Goal: Task Accomplishment & Management: Use online tool/utility

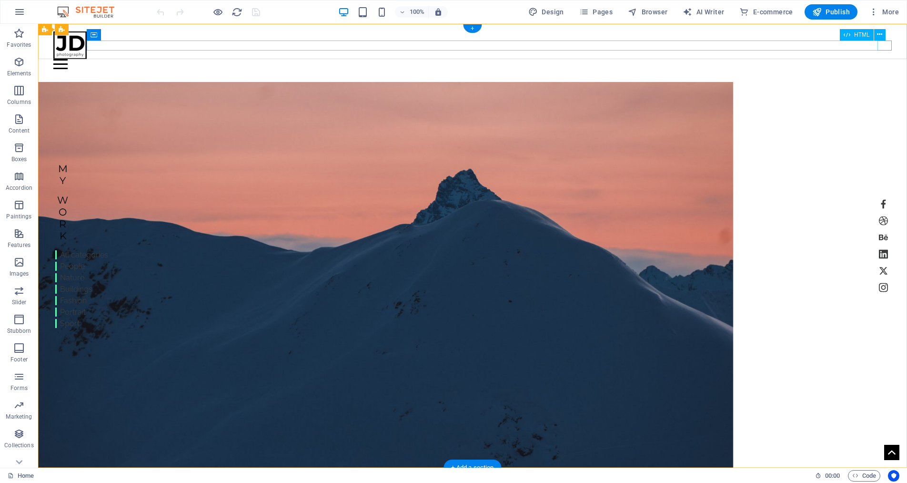
click at [882, 59] on div "Menu" at bounding box center [472, 64] width 839 height 10
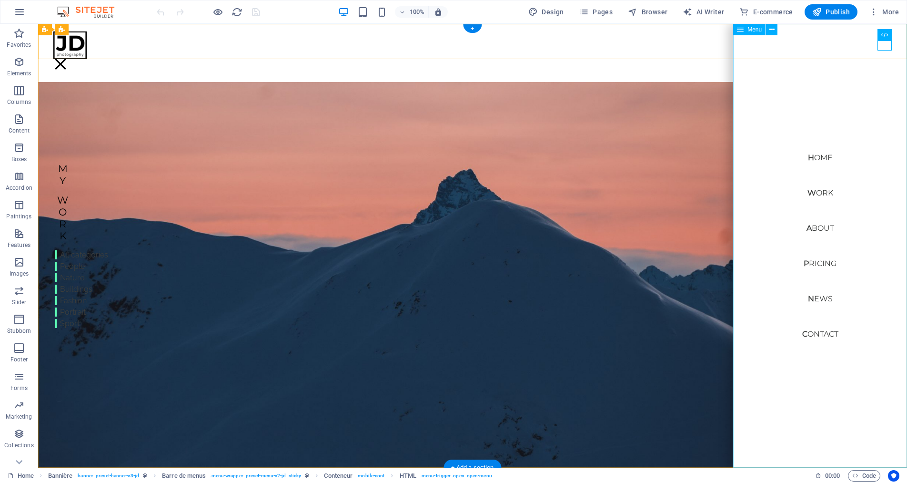
click at [818, 334] on nav "Home Work About Pricing News Contact" at bounding box center [820, 246] width 174 height 444
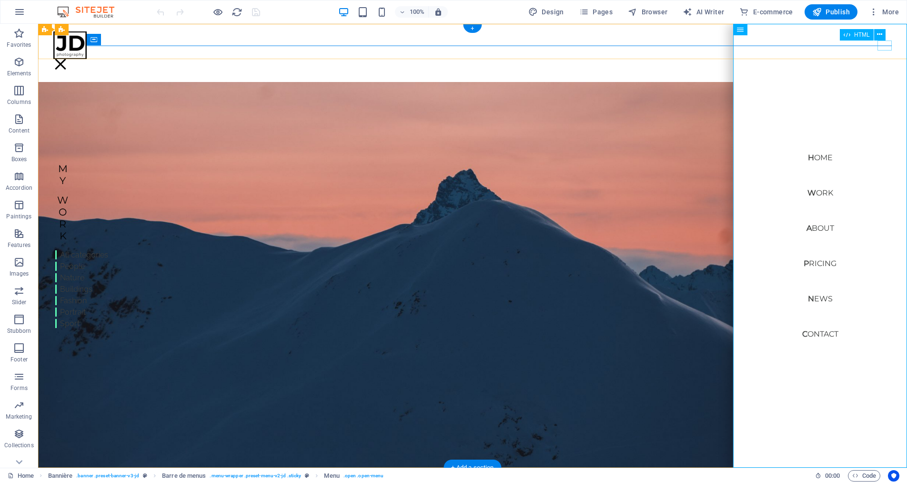
click at [68, 59] on div "Menu" at bounding box center [60, 64] width 14 height 10
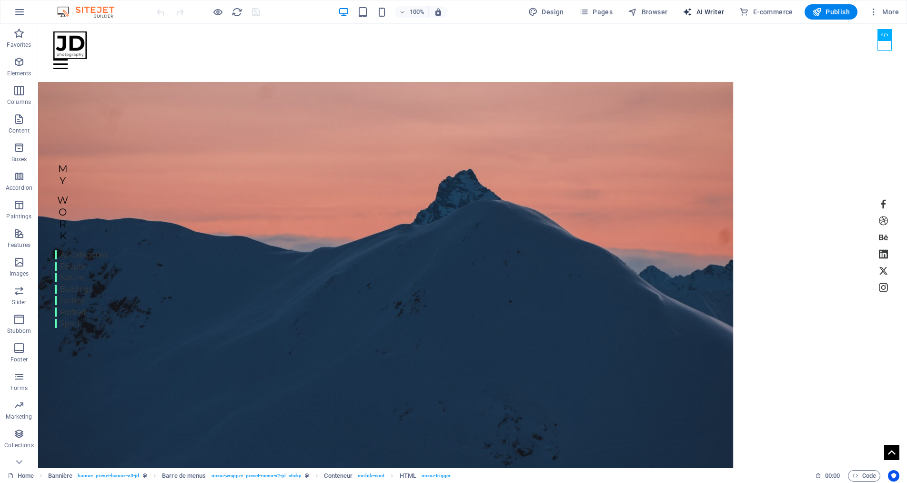
click at [704, 14] on font "AI Writer" at bounding box center [711, 12] width 28 height 8
select select "English"
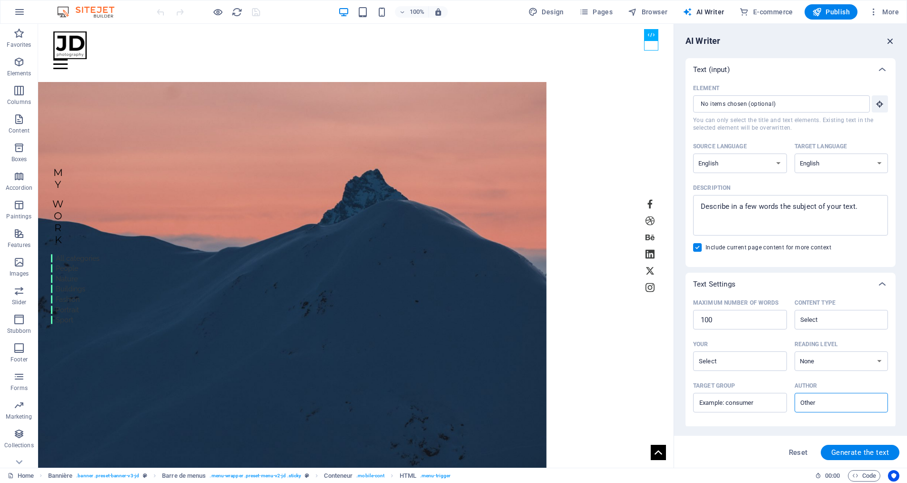
click at [887, 38] on icon "button" at bounding box center [890, 41] width 10 height 10
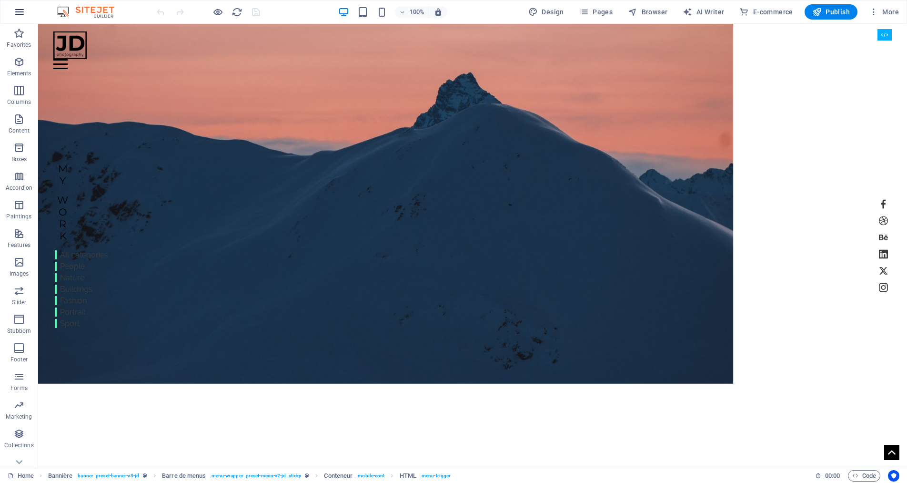
click at [19, 13] on icon "button" at bounding box center [19, 11] width 11 height 11
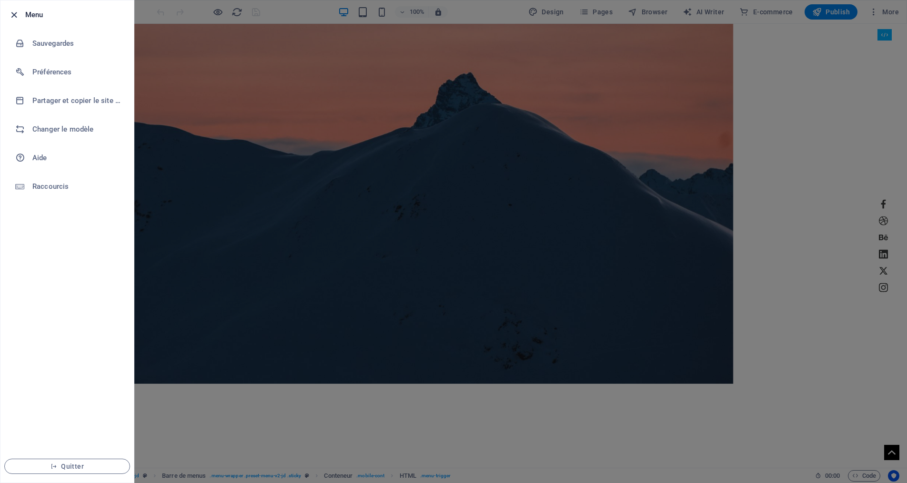
click at [9, 12] on icon "button" at bounding box center [14, 15] width 11 height 11
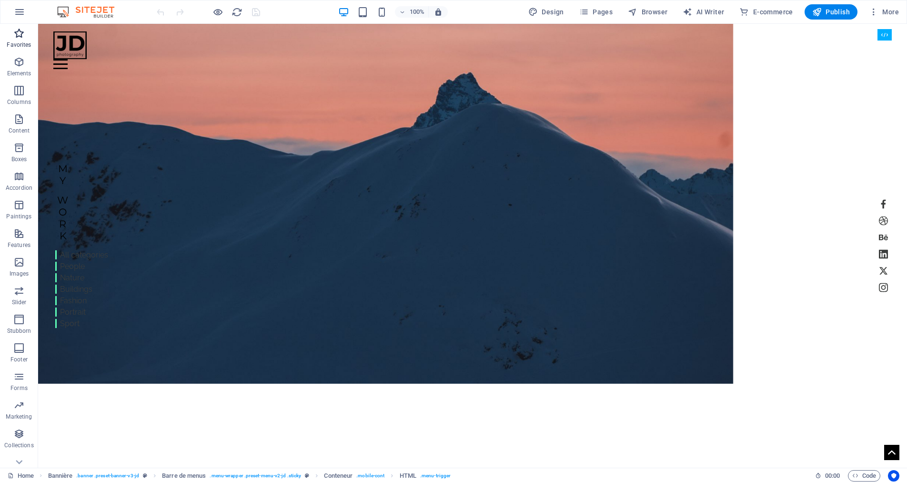
click at [16, 42] on font "Favorites" at bounding box center [19, 44] width 24 height 7
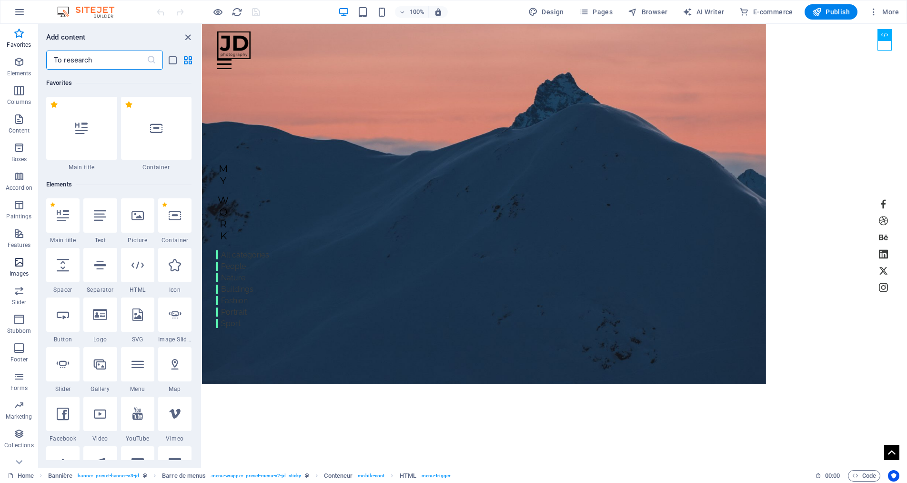
scroll to position [1, 0]
click at [19, 12] on icon "button" at bounding box center [19, 11] width 11 height 11
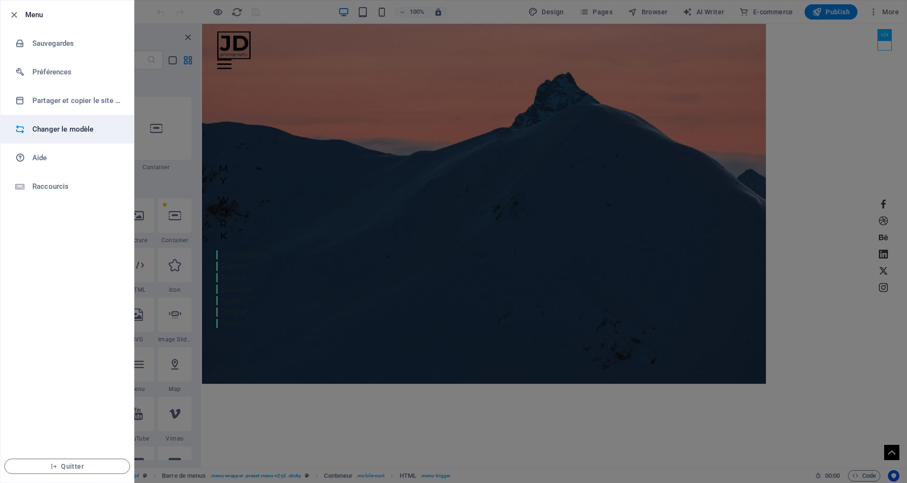
click at [39, 134] on h6 "Changer le modèle" at bounding box center [76, 128] width 88 height 11
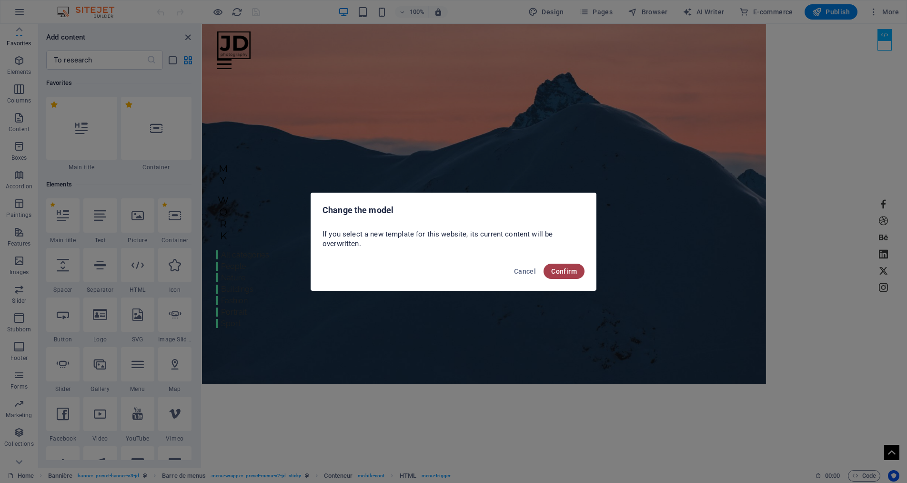
click at [574, 270] on font "Confirm" at bounding box center [564, 271] width 26 height 8
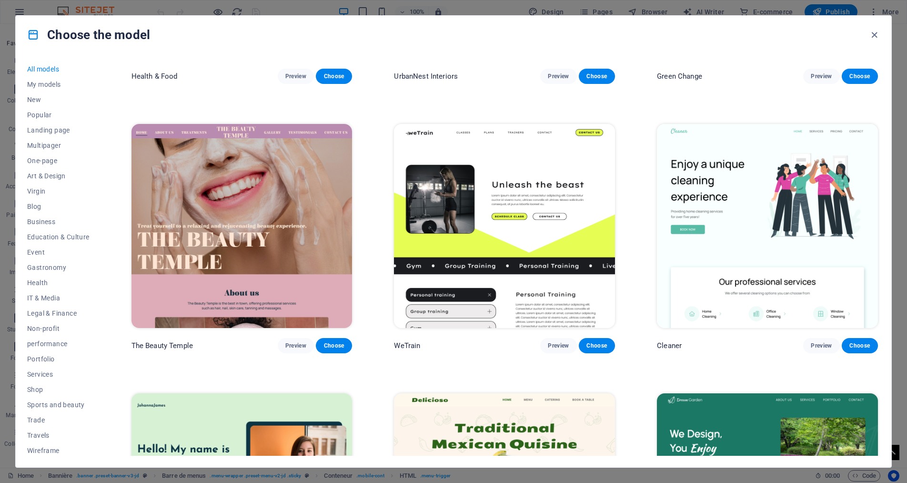
scroll to position [524, 0]
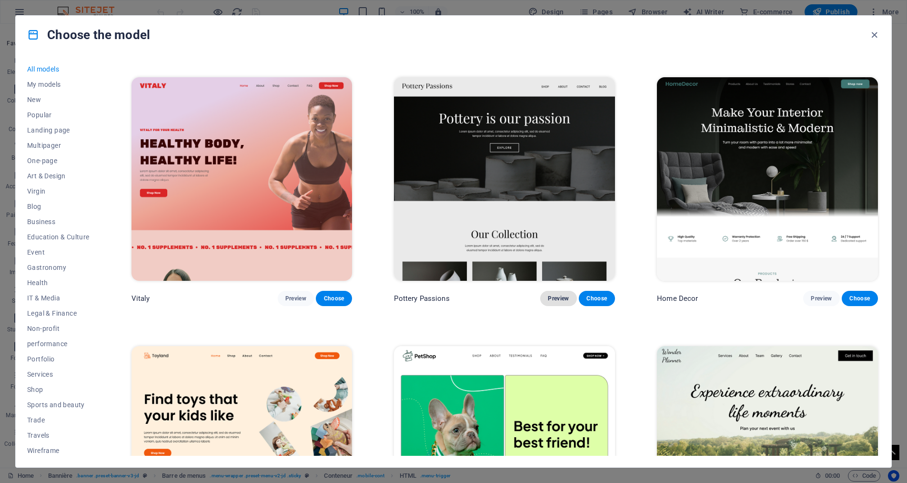
click at [556, 297] on font "Preview" at bounding box center [558, 298] width 21 height 7
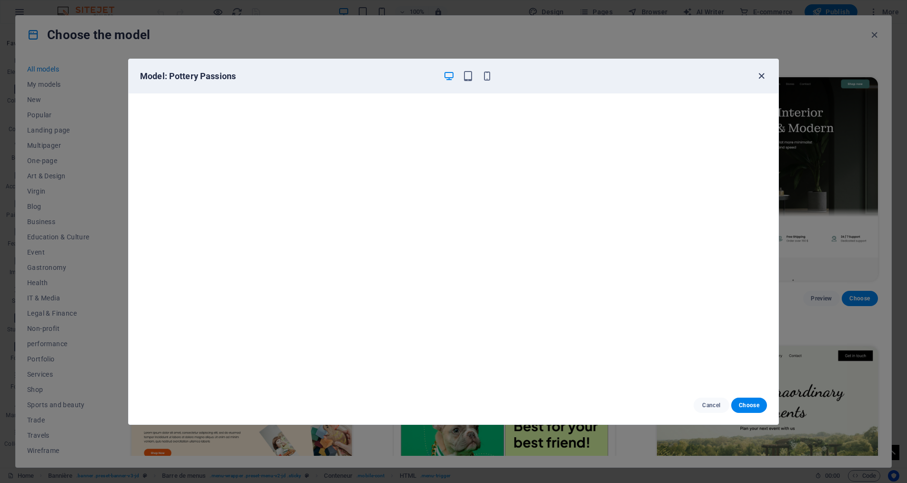
click at [760, 77] on icon "button" at bounding box center [761, 76] width 11 height 11
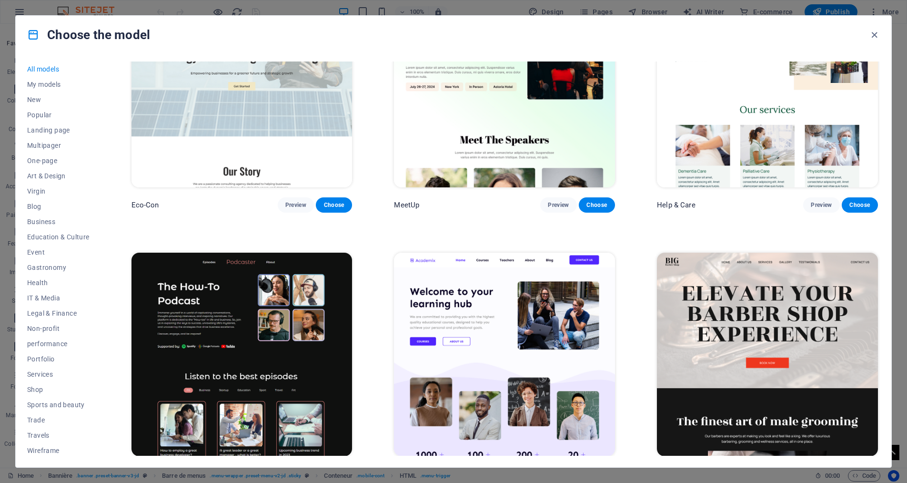
scroll to position [1427, 0]
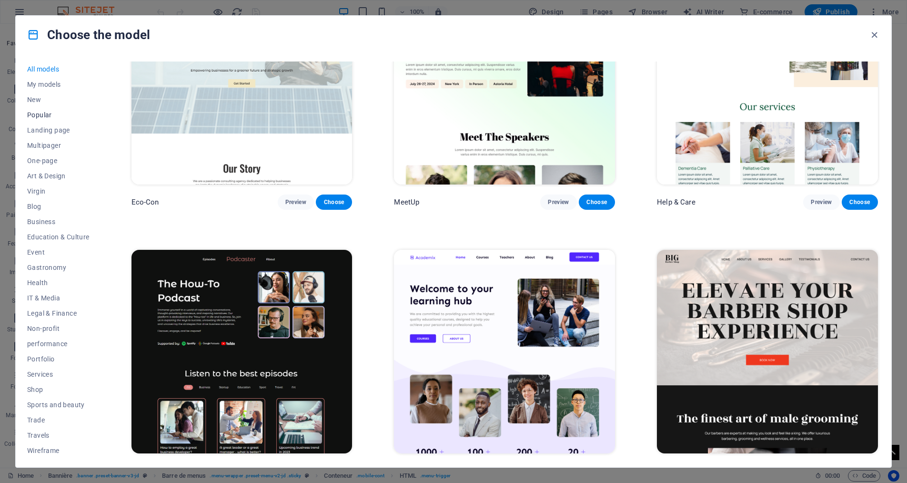
click at [39, 115] on font "Popular" at bounding box center [39, 115] width 25 height 8
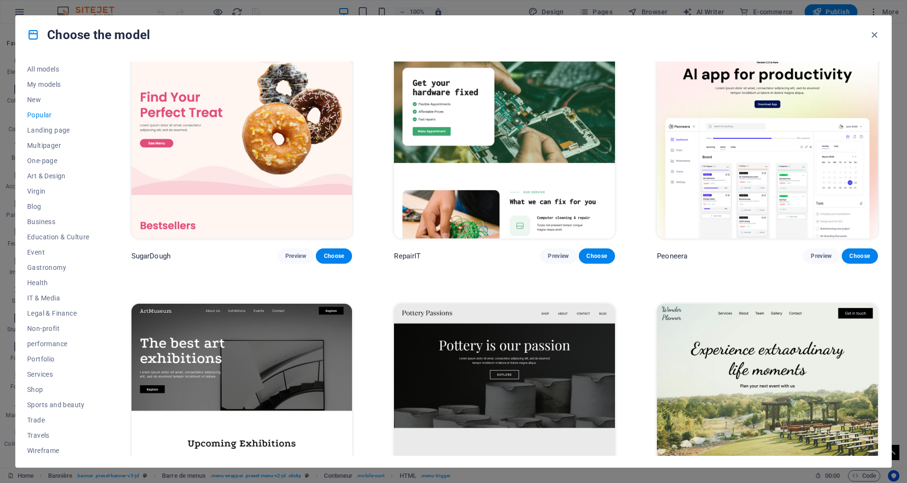
scroll to position [182, 0]
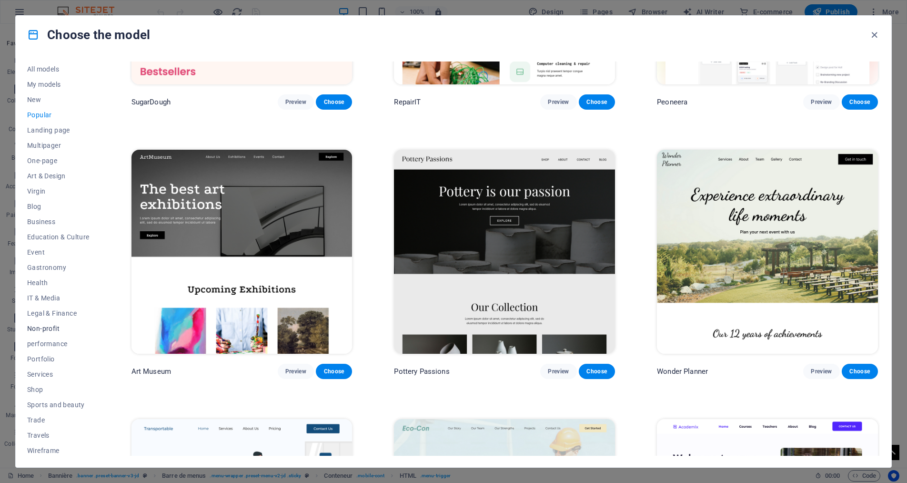
click at [52, 331] on font "Non-profit" at bounding box center [43, 328] width 32 height 8
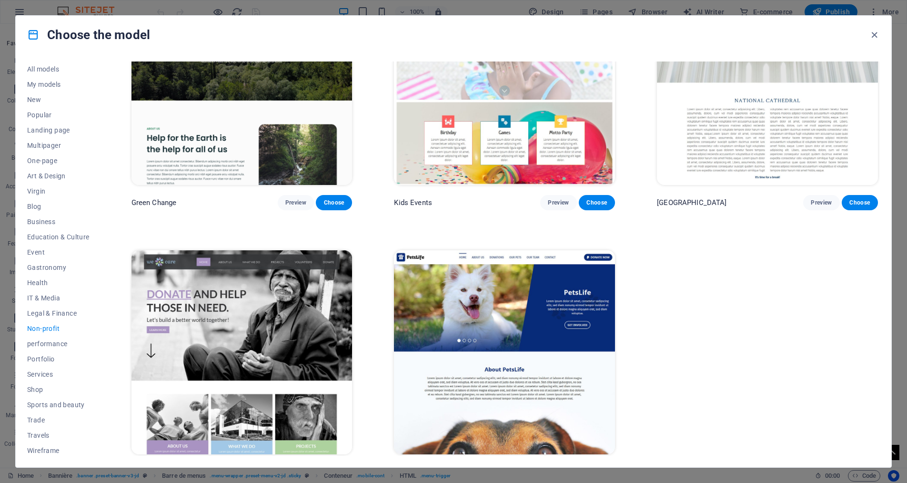
scroll to position [0, 0]
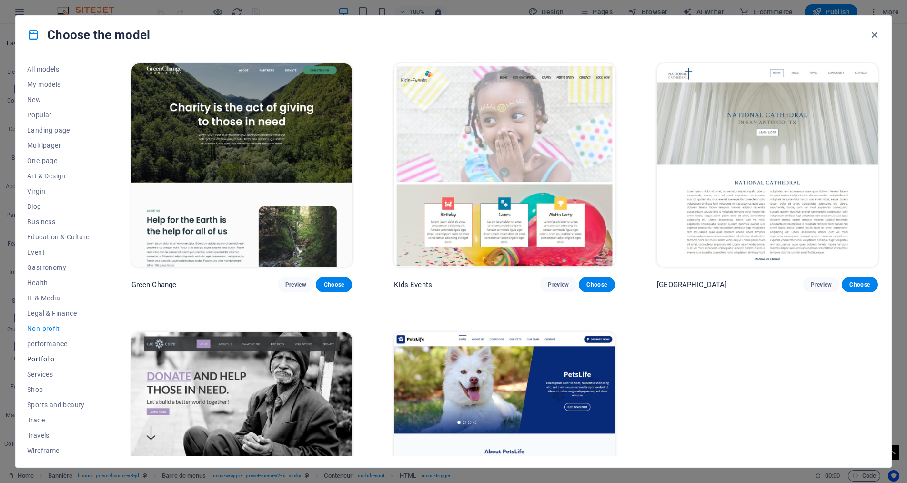
click at [47, 355] on font "Portfolio" at bounding box center [41, 359] width 28 height 8
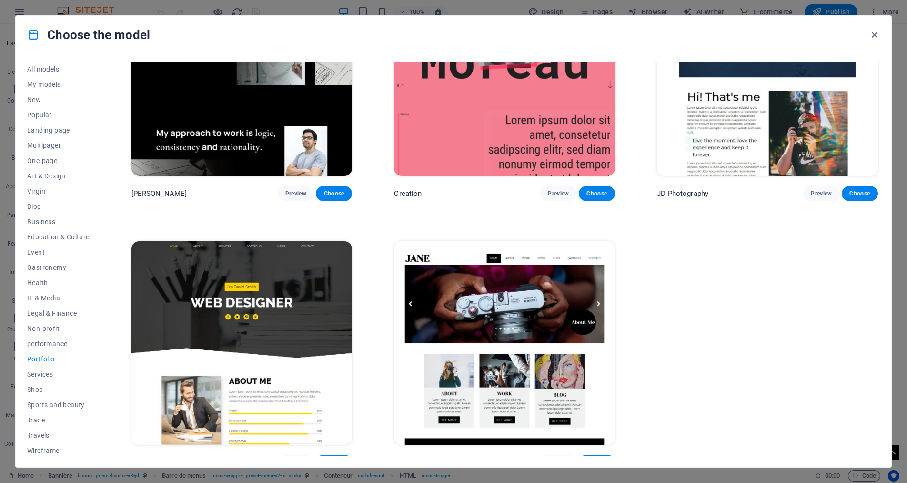
scroll to position [371, 0]
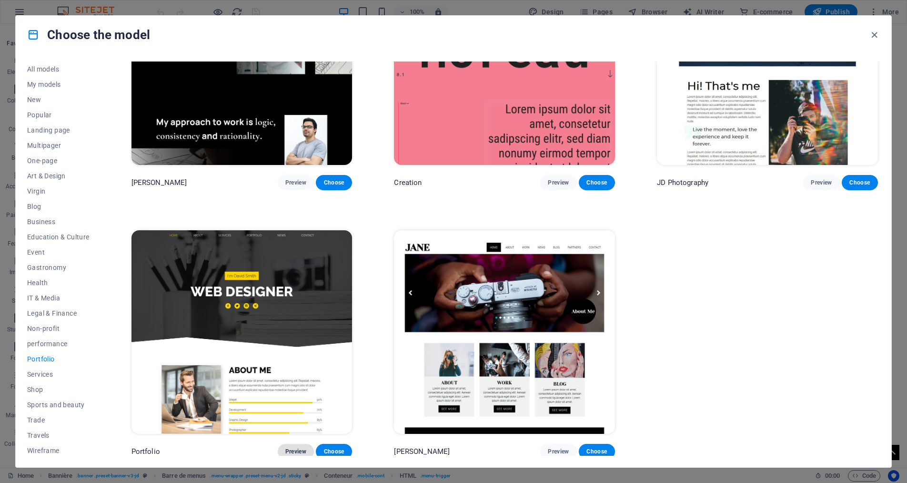
click at [297, 448] on font "Preview" at bounding box center [295, 451] width 21 height 7
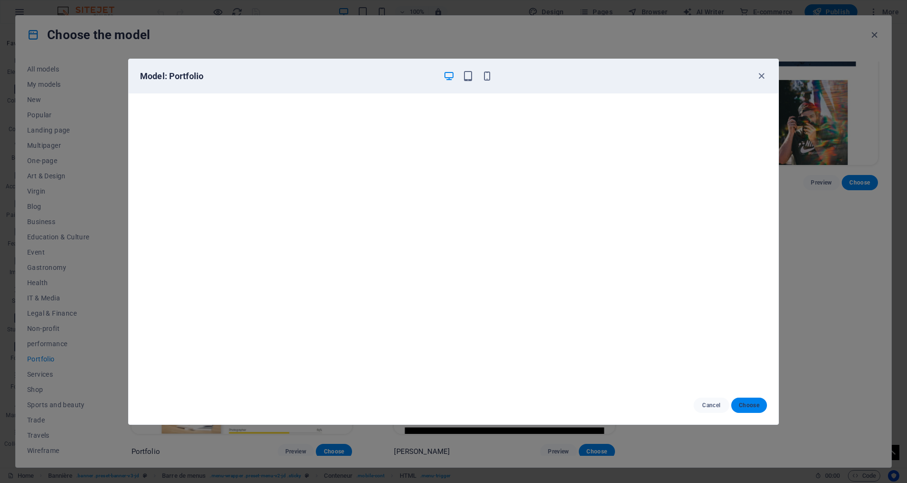
click at [742, 408] on font "Choose" at bounding box center [749, 405] width 20 height 7
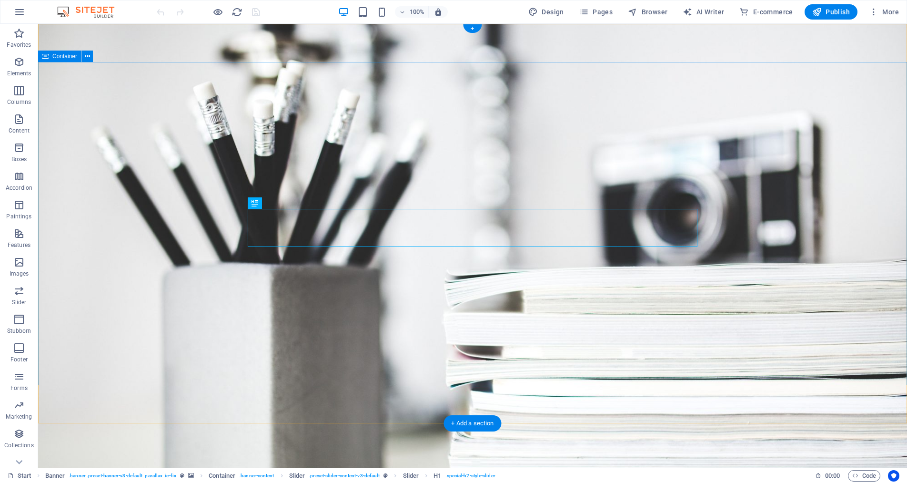
click at [90, 59] on button at bounding box center [86, 56] width 11 height 11
click at [93, 59] on div "Container" at bounding box center [68, 57] width 61 height 12
click at [88, 58] on icon at bounding box center [87, 56] width 5 height 10
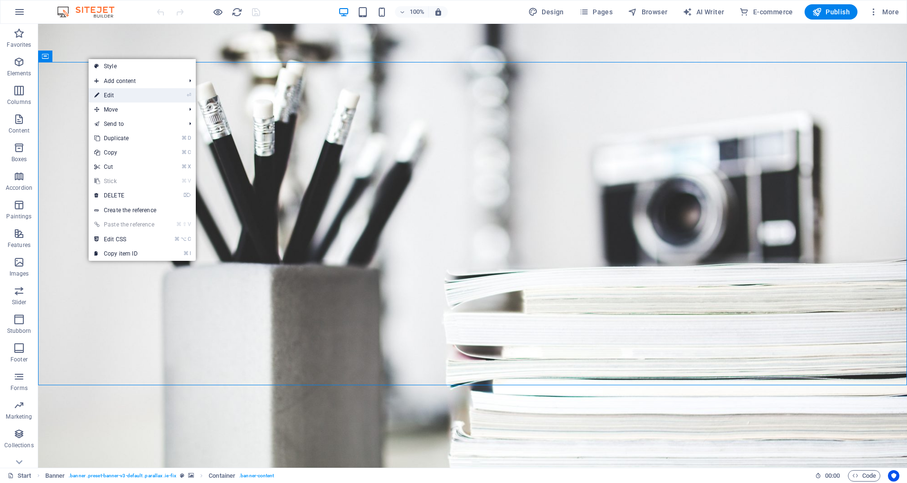
click at [114, 96] on link "⏎ Edit" at bounding box center [124, 95] width 71 height 14
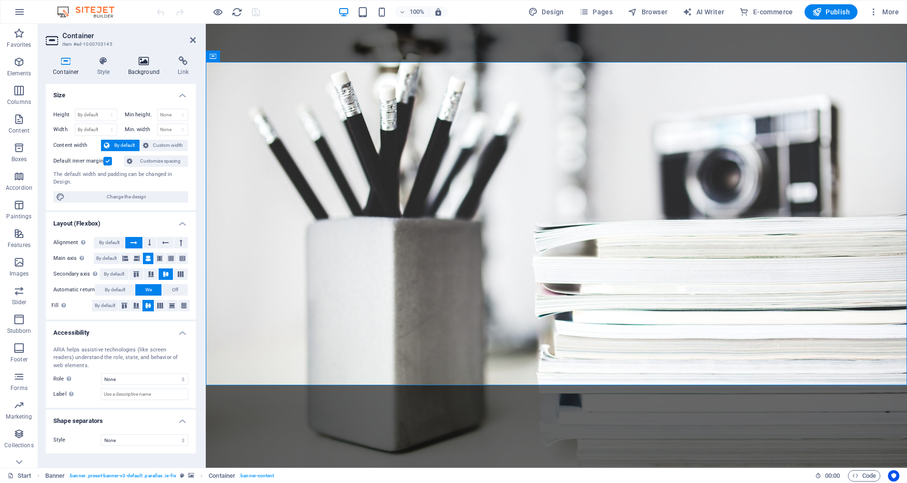
click at [146, 65] on icon at bounding box center [144, 61] width 46 height 10
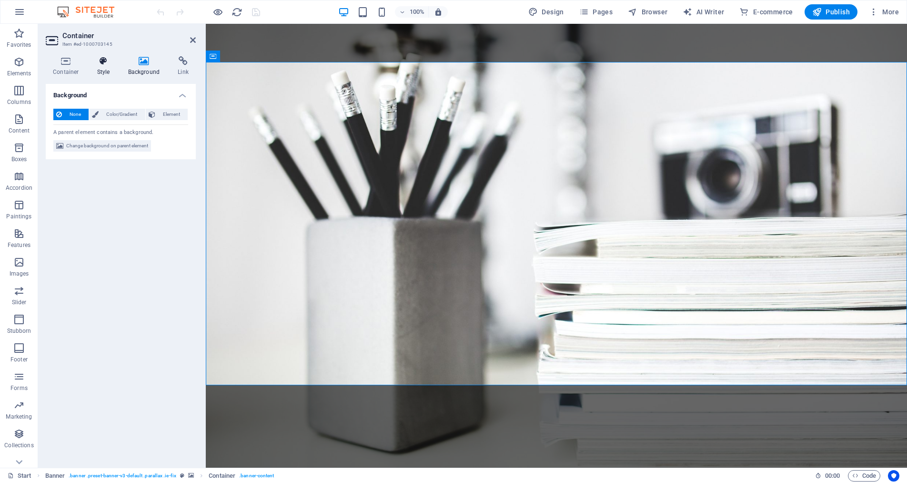
click at [104, 62] on icon at bounding box center [103, 61] width 27 height 10
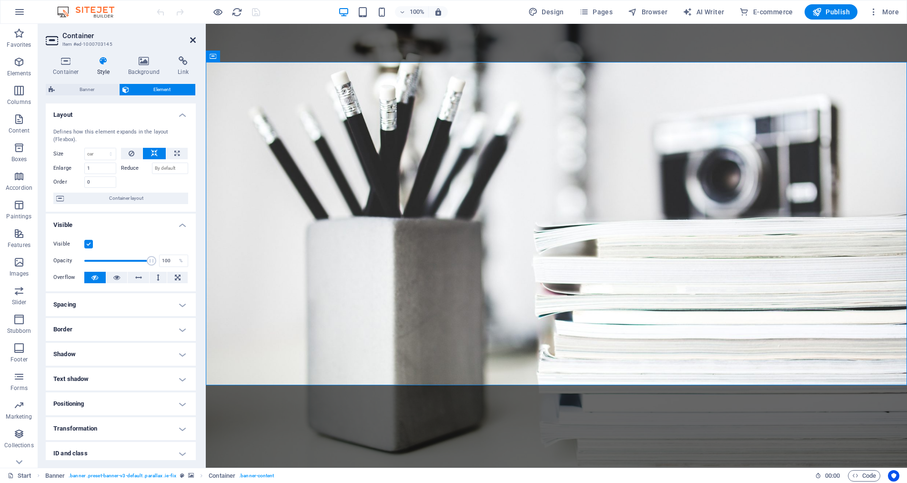
click at [193, 38] on icon at bounding box center [193, 40] width 6 height 8
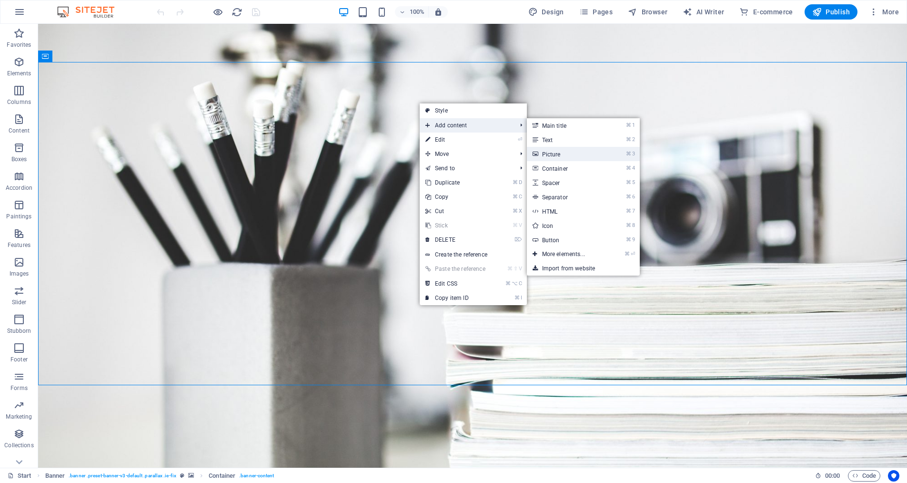
click at [557, 154] on font "Picture" at bounding box center [551, 154] width 19 height 7
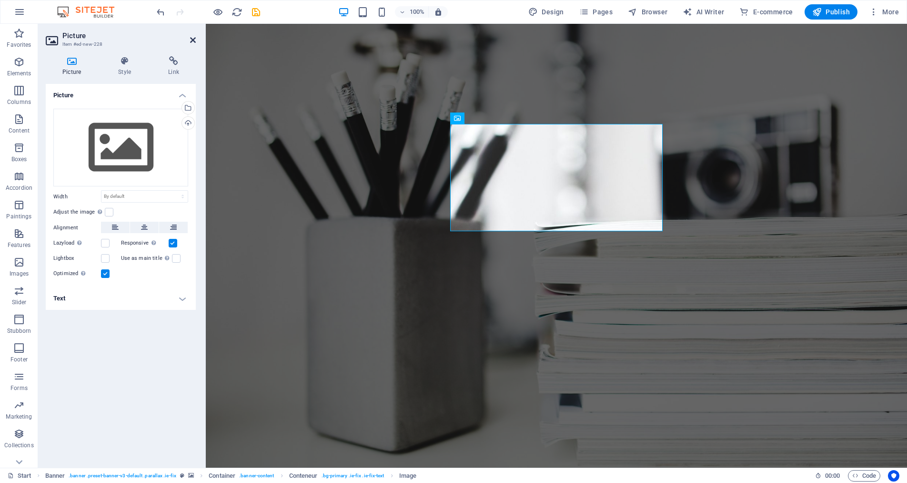
click at [192, 39] on icon at bounding box center [193, 40] width 6 height 8
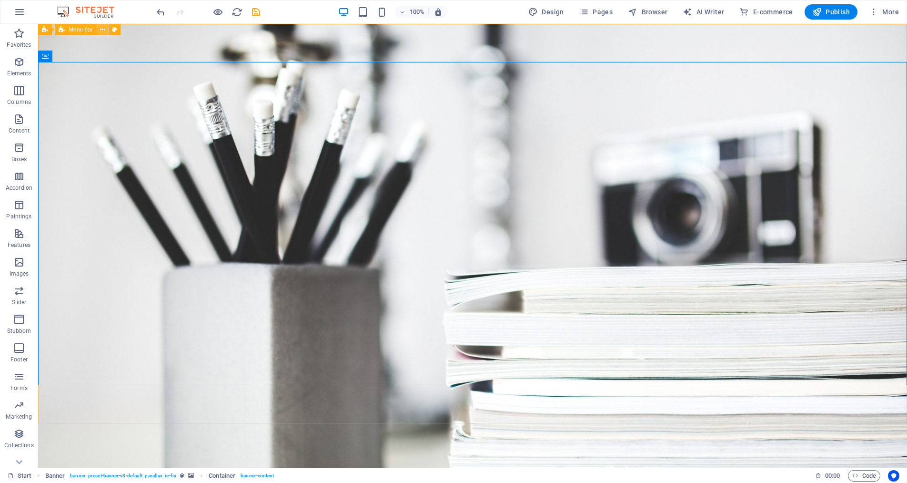
click at [104, 30] on icon at bounding box center [102, 30] width 5 height 10
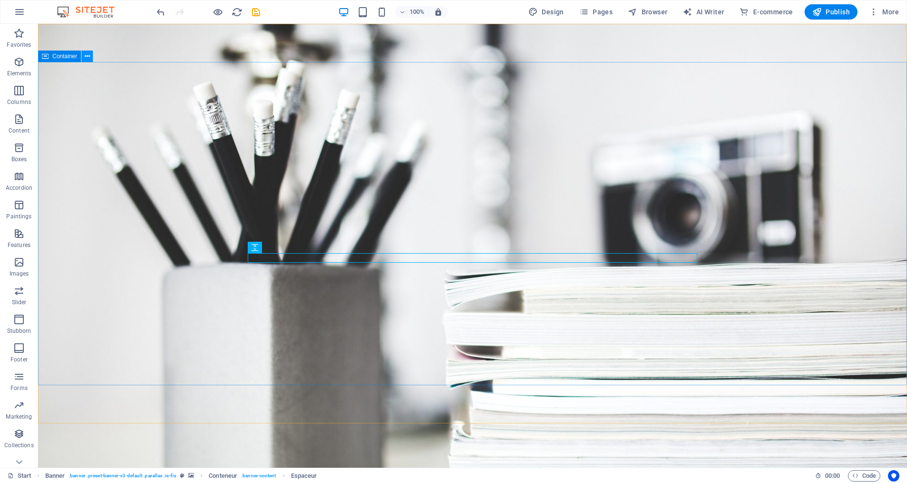
click at [91, 57] on button at bounding box center [86, 56] width 11 height 11
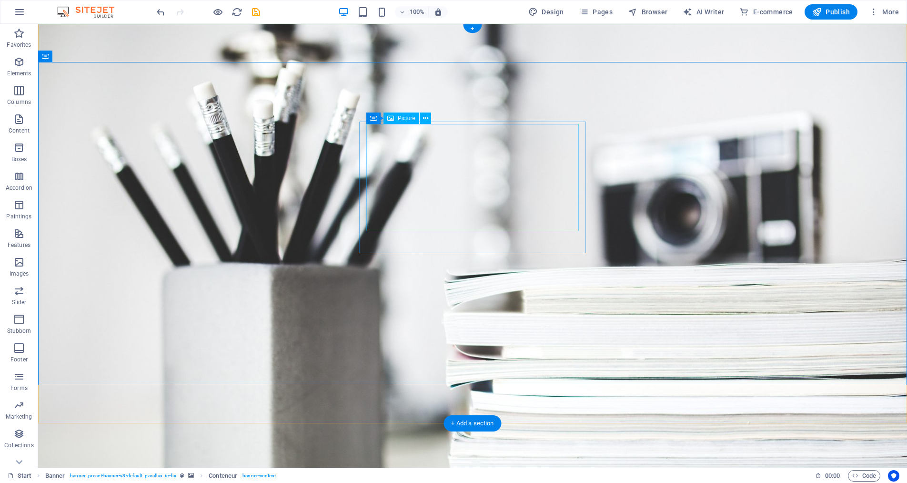
click at [426, 119] on icon at bounding box center [425, 118] width 5 height 10
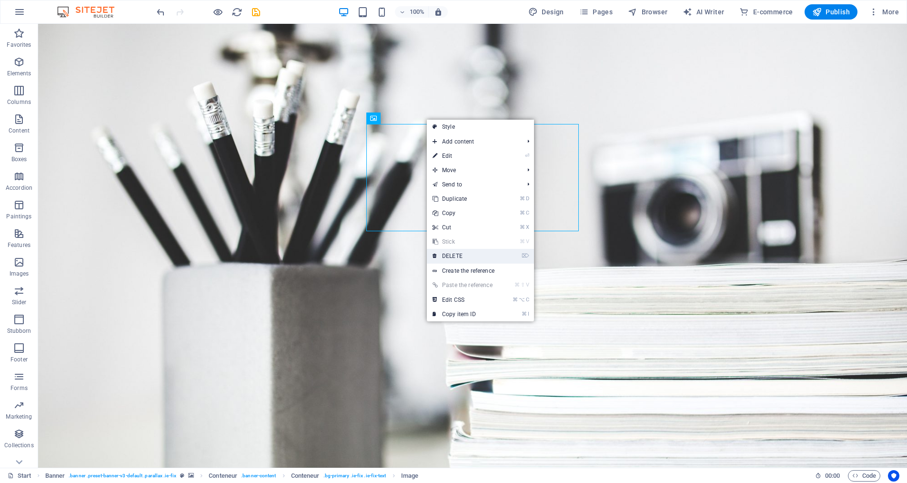
click at [469, 257] on link "⌦ DELETE" at bounding box center [462, 256] width 71 height 14
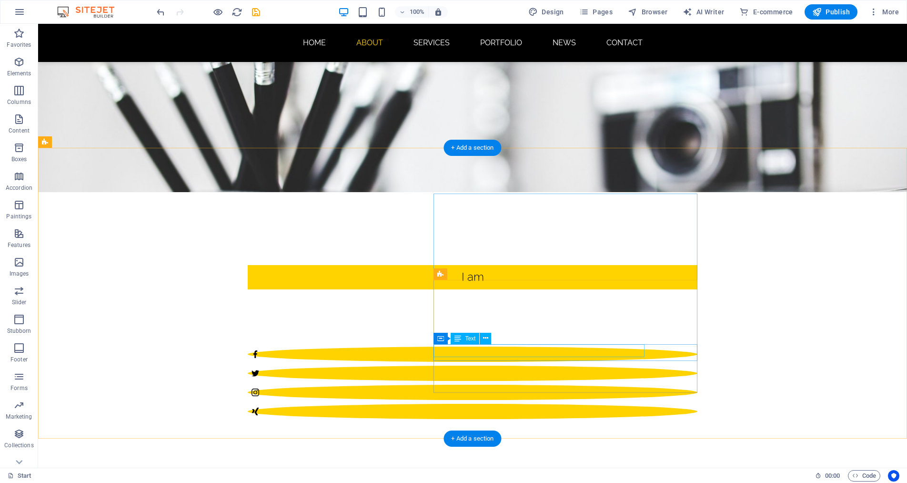
scroll to position [285, 0]
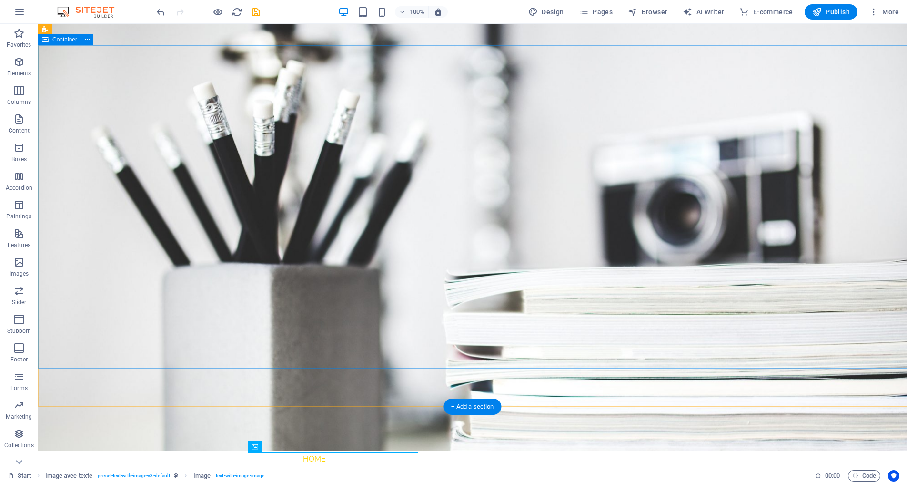
scroll to position [0, 0]
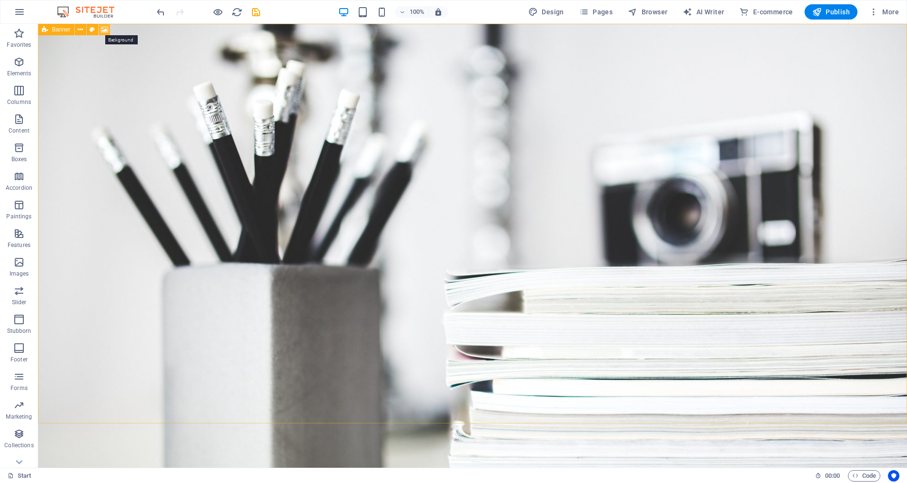
click at [102, 30] on icon at bounding box center [104, 30] width 7 height 10
select select "%"
select select "px"
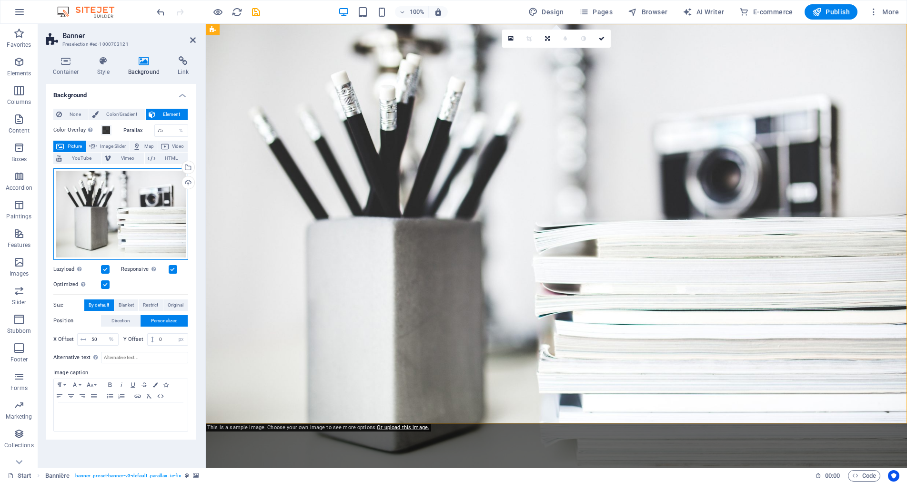
click at [152, 231] on div "Drag files here, click to choose files, or select files from Files or from our …" at bounding box center [120, 213] width 135 height 91
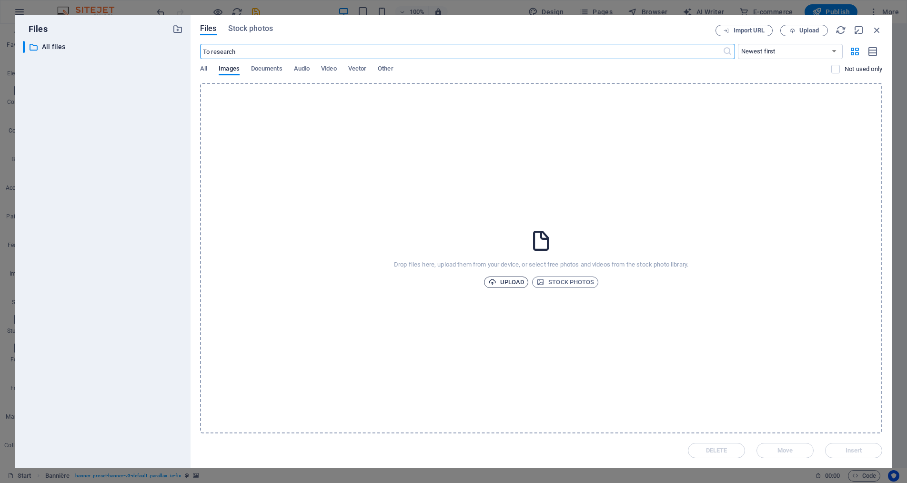
click at [517, 280] on font "Upload" at bounding box center [512, 281] width 24 height 7
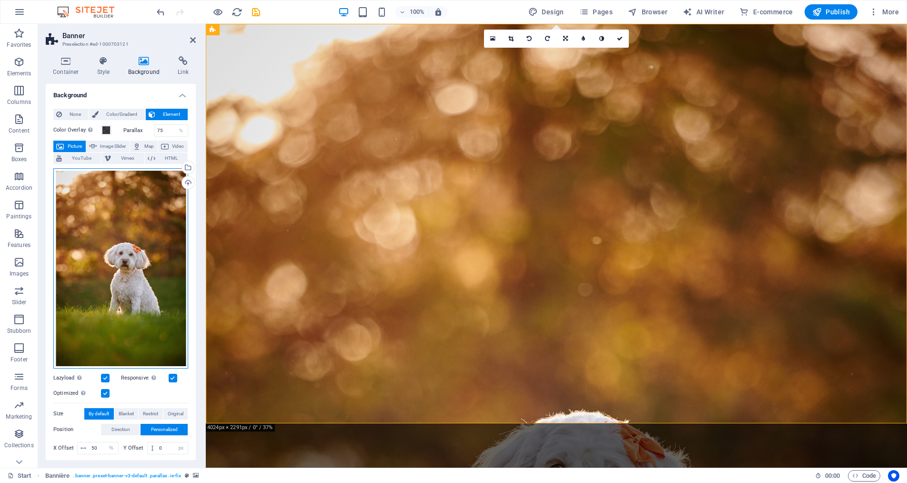
click at [141, 216] on div "Drag files here, click to choose files, or select files from Files or from our …" at bounding box center [120, 268] width 135 height 200
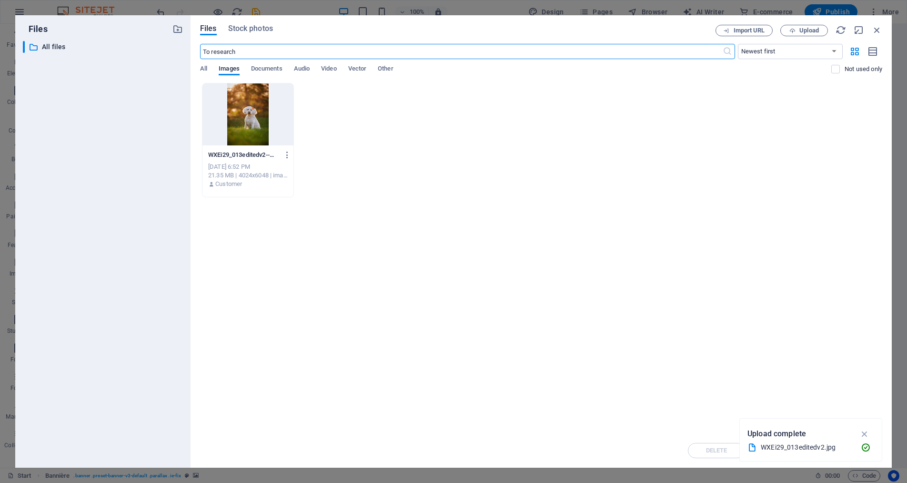
click at [254, 116] on div at bounding box center [247, 114] width 91 height 62
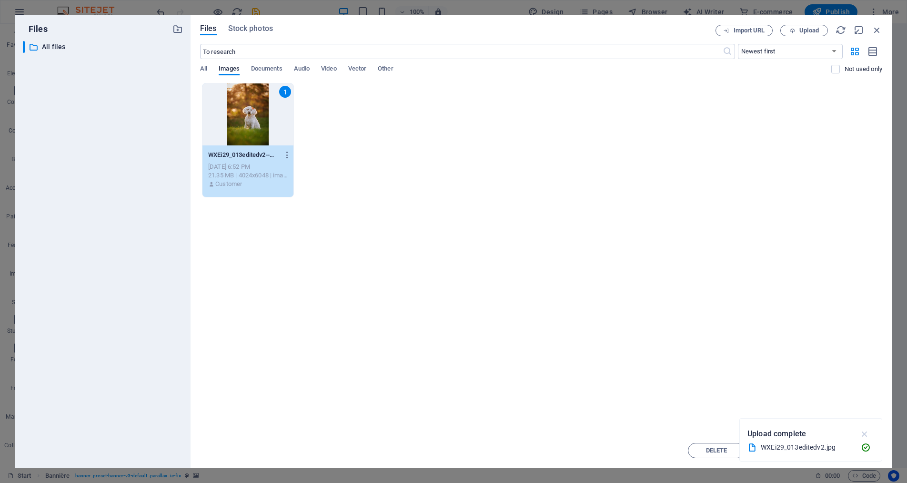
click at [863, 433] on icon "button" at bounding box center [864, 433] width 11 height 10
click at [853, 451] on font "Insert" at bounding box center [854, 449] width 17 height 7
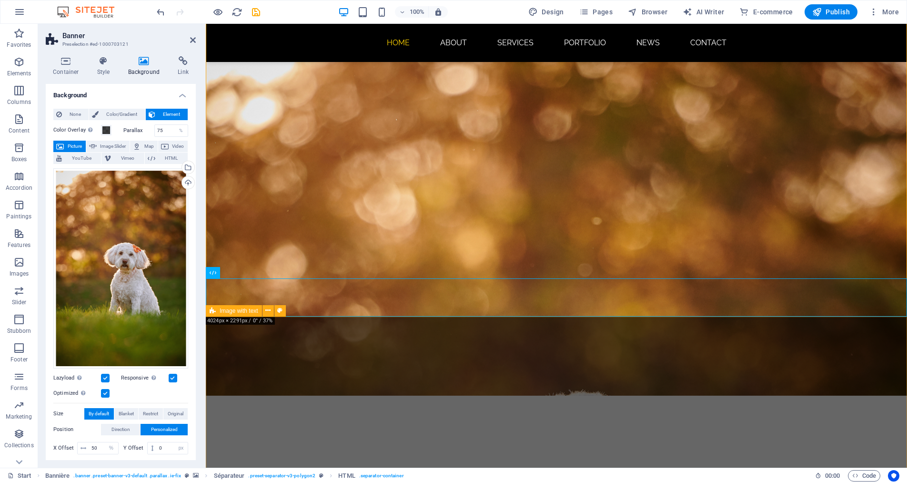
scroll to position [107, 0]
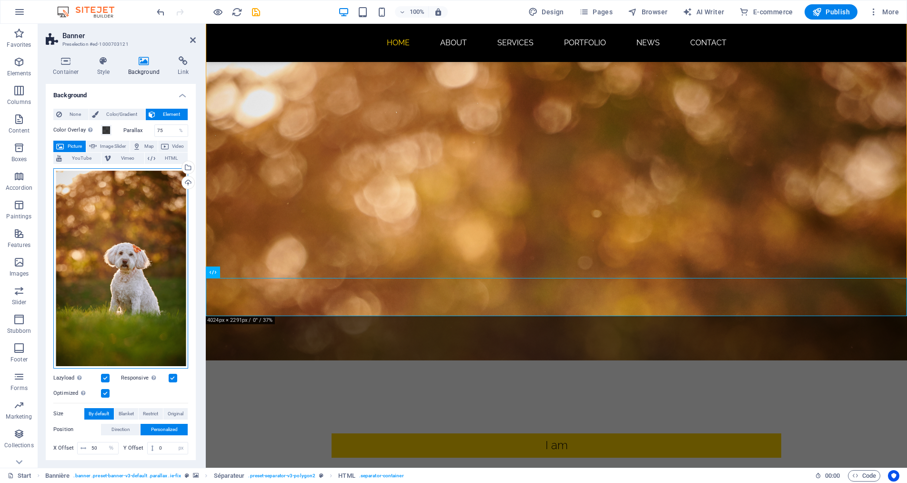
click at [152, 302] on div "Drag files here, click to choose files, or select files from Files or from our …" at bounding box center [120, 268] width 135 height 200
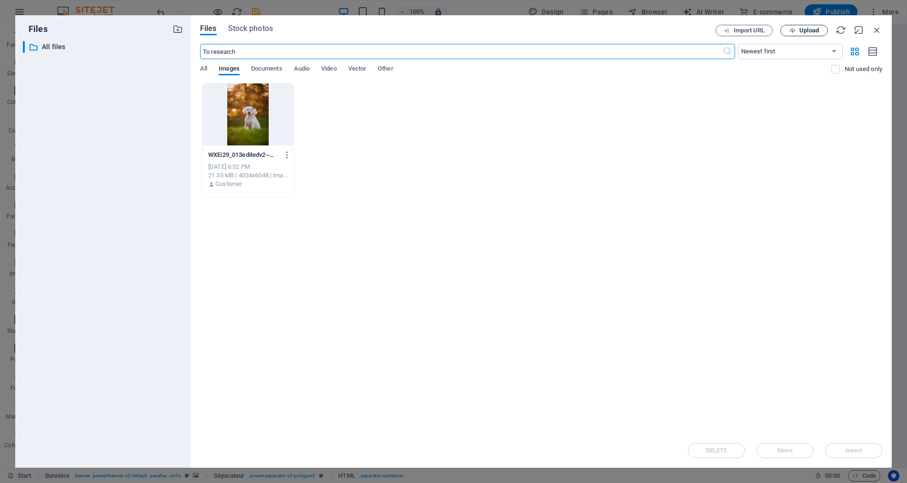
click at [798, 31] on span "Upload" at bounding box center [804, 31] width 39 height 6
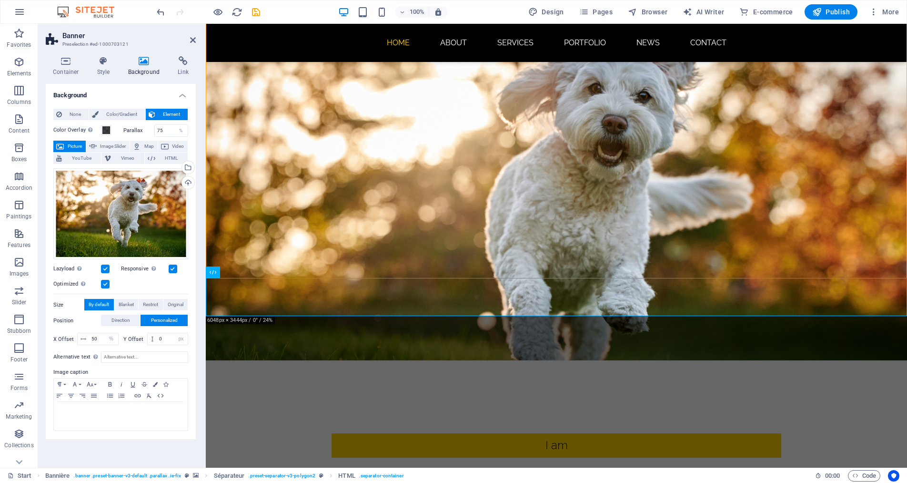
click at [74, 145] on font "Picture" at bounding box center [75, 145] width 14 height 5
click at [140, 204] on div "Drag files here, click to choose files, or select files from Files or from our …" at bounding box center [120, 213] width 135 height 91
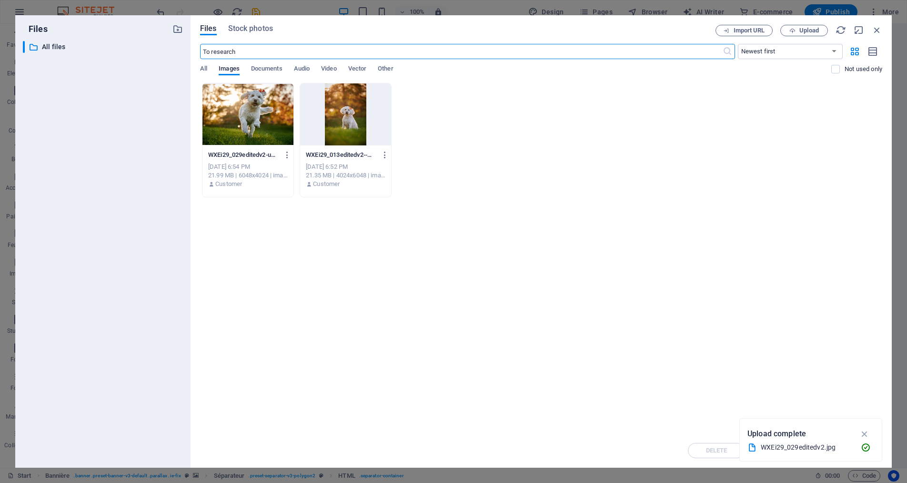
click at [266, 111] on div at bounding box center [247, 114] width 91 height 62
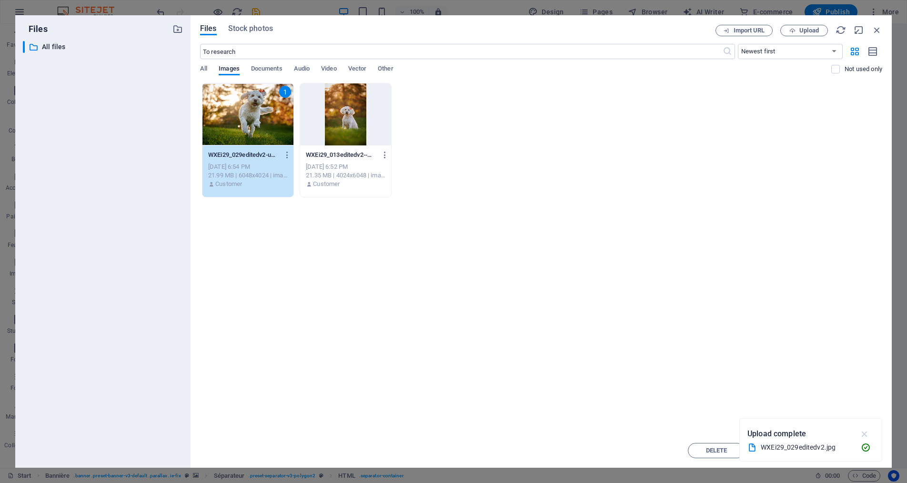
click at [864, 435] on icon "button" at bounding box center [864, 433] width 11 height 10
click at [844, 451] on span "Insert" at bounding box center [854, 450] width 50 height 6
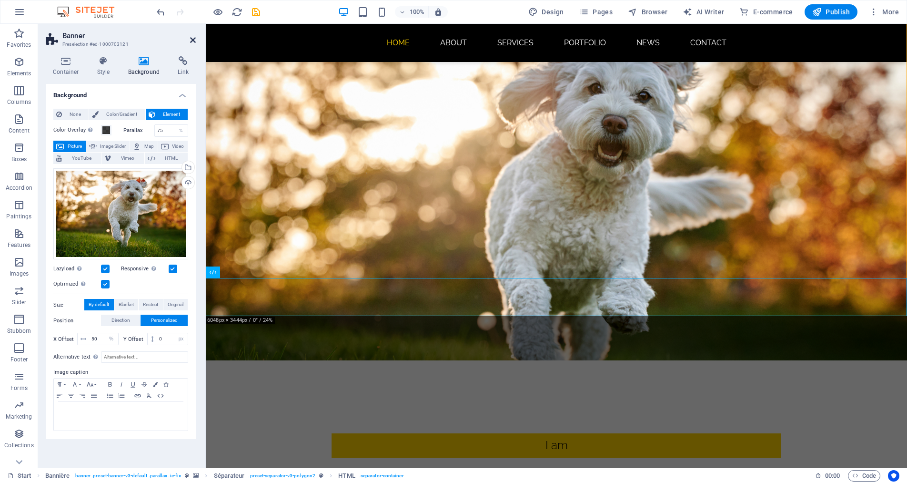
click at [195, 40] on icon at bounding box center [193, 40] width 6 height 8
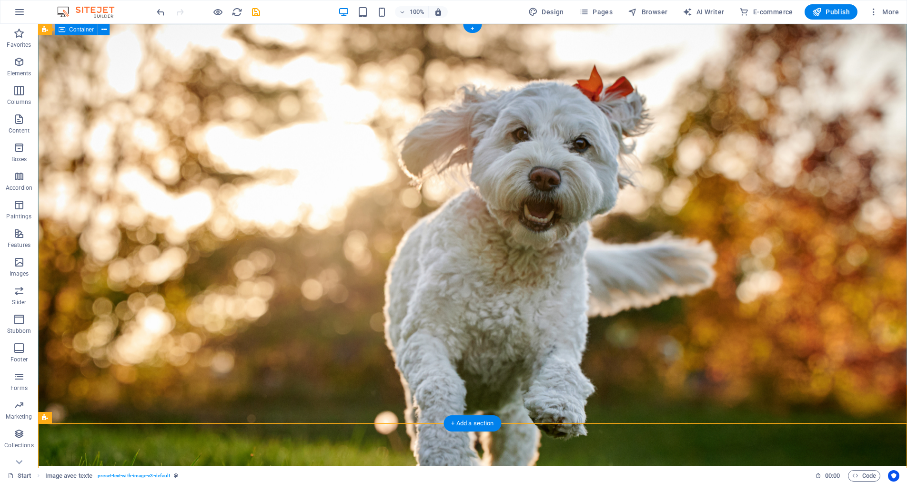
scroll to position [0, 0]
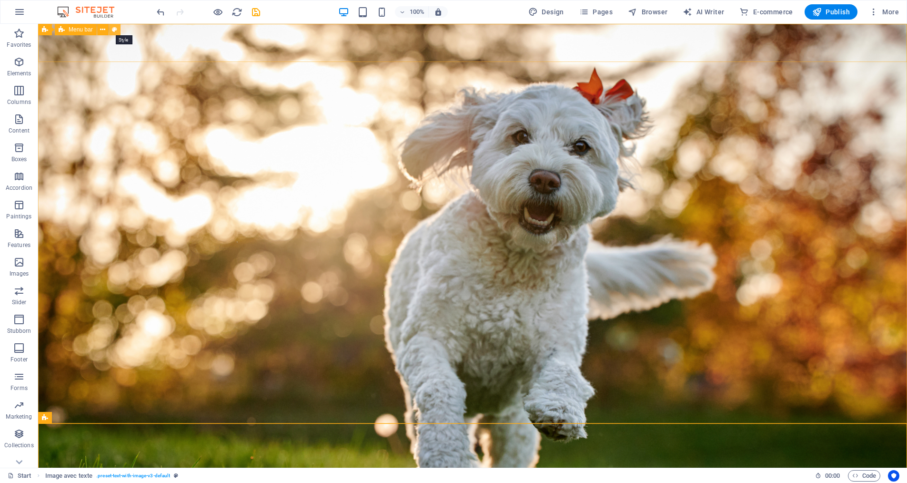
click at [113, 31] on icon at bounding box center [114, 30] width 5 height 10
select select "rem"
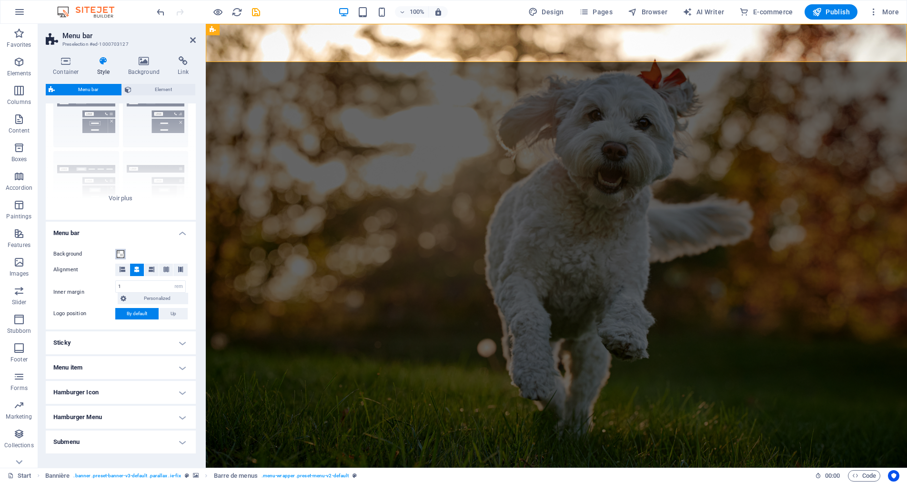
scroll to position [75, 0]
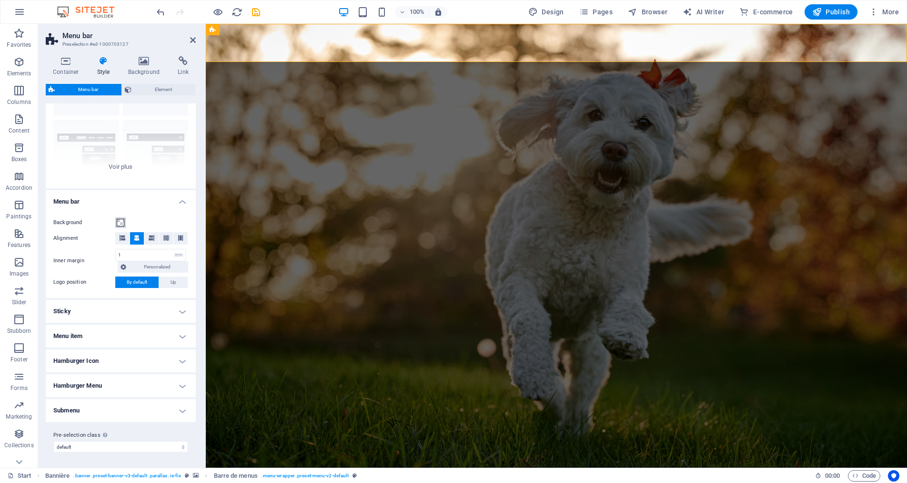
click at [120, 223] on span at bounding box center [121, 223] width 8 height 8
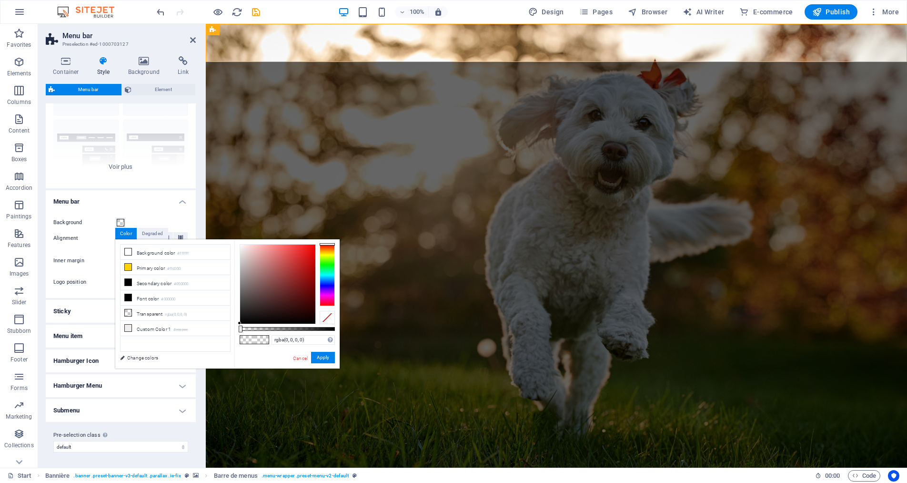
click at [198, 197] on div "Container Style Background Link Size Height By default px rem % vh vw Min heigh…" at bounding box center [120, 258] width 165 height 419
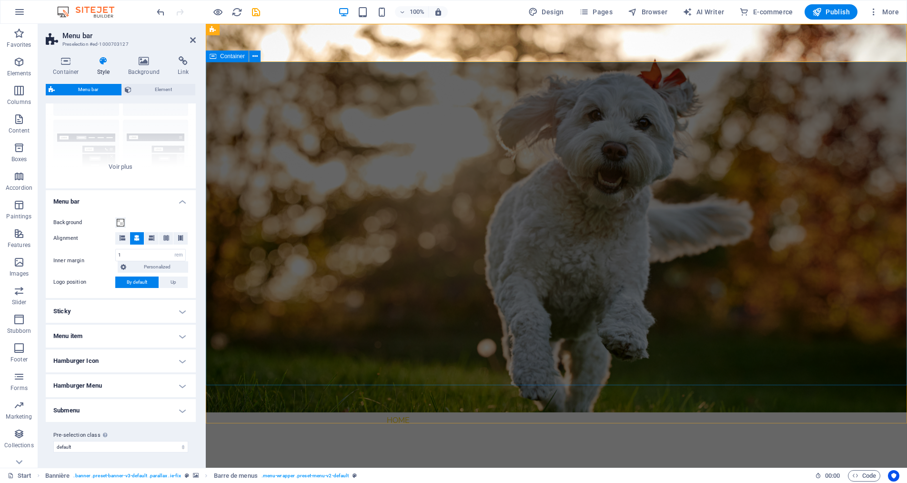
scroll to position [0, 0]
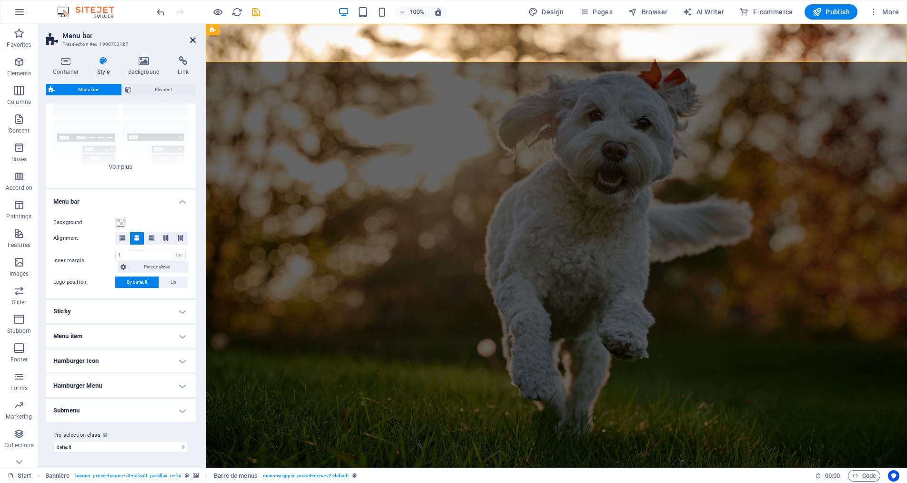
drag, startPoint x: 192, startPoint y: 39, endPoint x: 154, endPoint y: 15, distance: 44.9
click at [192, 39] on icon at bounding box center [193, 40] width 6 height 8
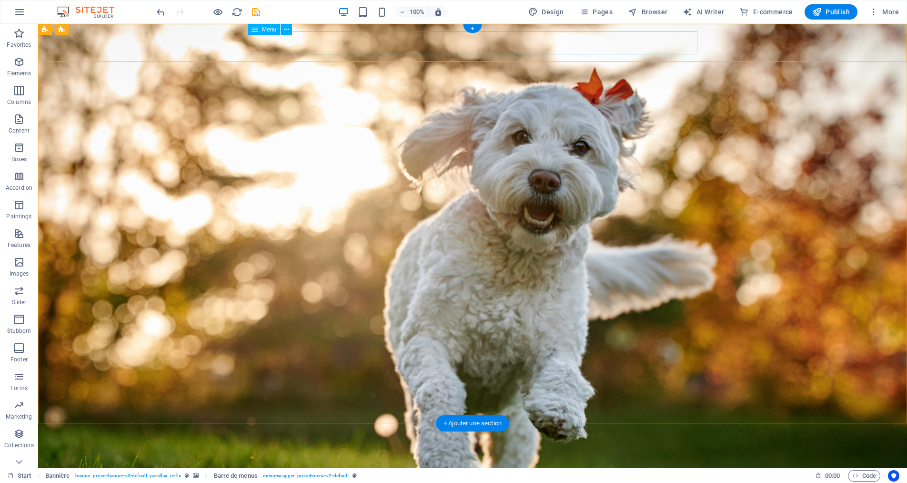
click at [560, 464] on nav "Home About Services Portfolio News Contact" at bounding box center [473, 475] width 450 height 23
click at [289, 30] on icon at bounding box center [286, 30] width 5 height 10
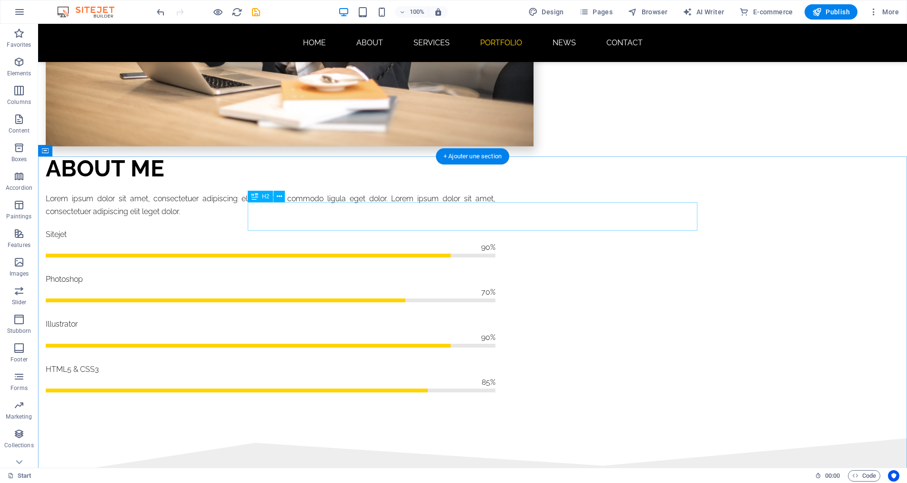
scroll to position [991, 0]
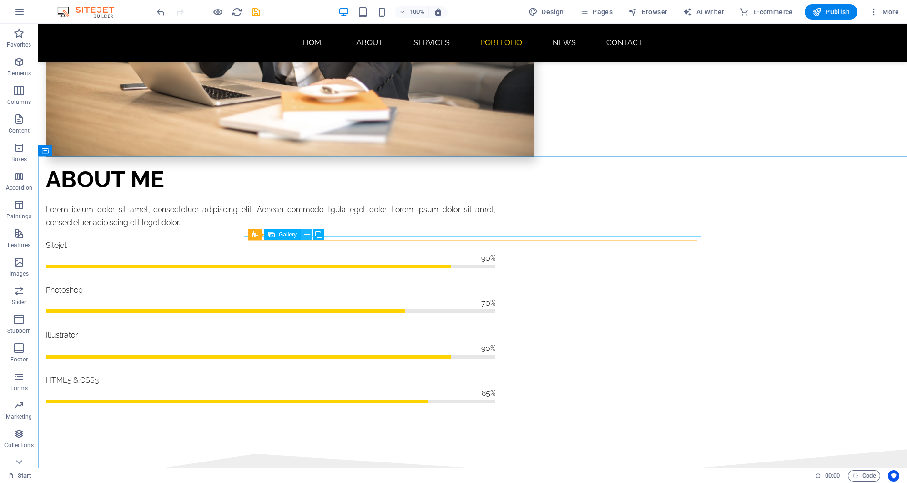
click at [305, 235] on icon at bounding box center [306, 235] width 5 height 10
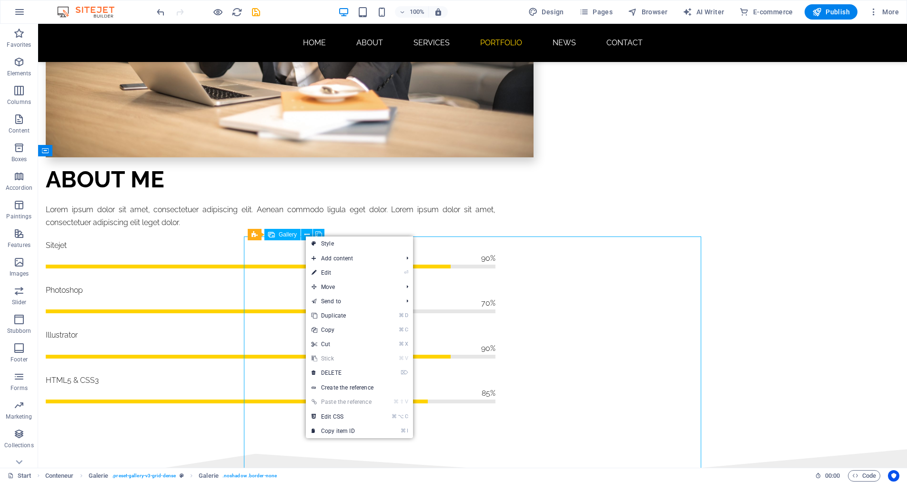
click at [293, 236] on font "Gallery" at bounding box center [288, 234] width 18 height 7
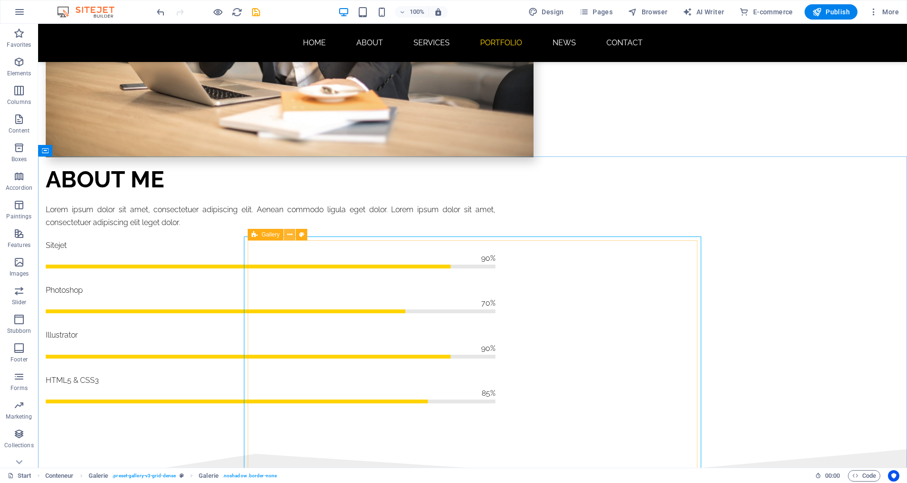
click at [292, 236] on icon at bounding box center [289, 235] width 5 height 10
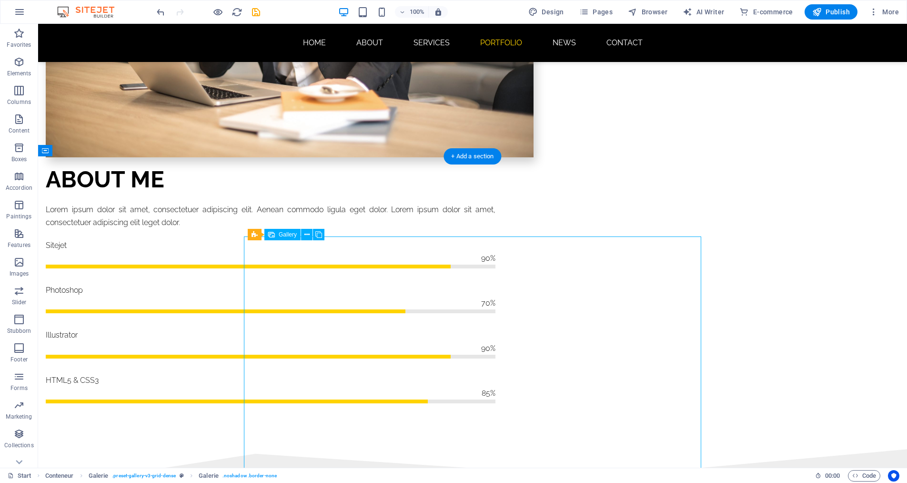
select select "4"
select select "px"
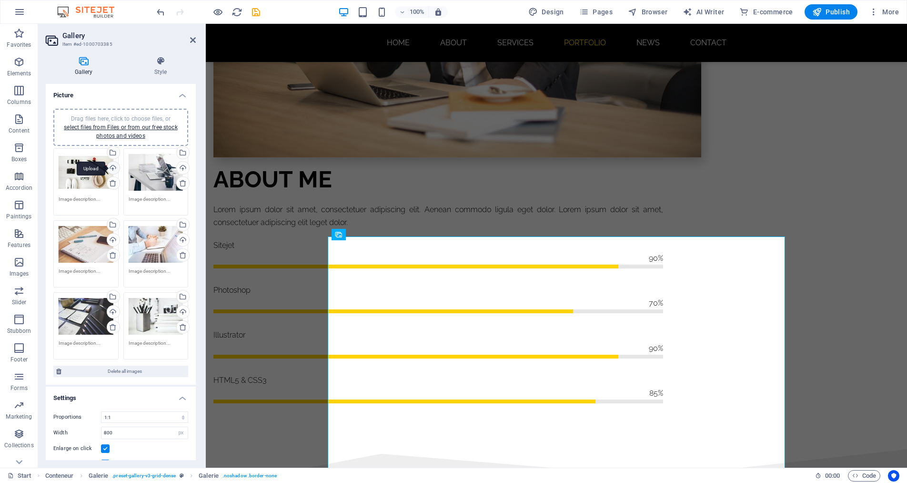
click at [111, 168] on div "Upload" at bounding box center [112, 169] width 14 height 14
click at [105, 153] on div "Select files from File Manager, stock photos, or upload one or more files" at bounding box center [74, 153] width 62 height 36
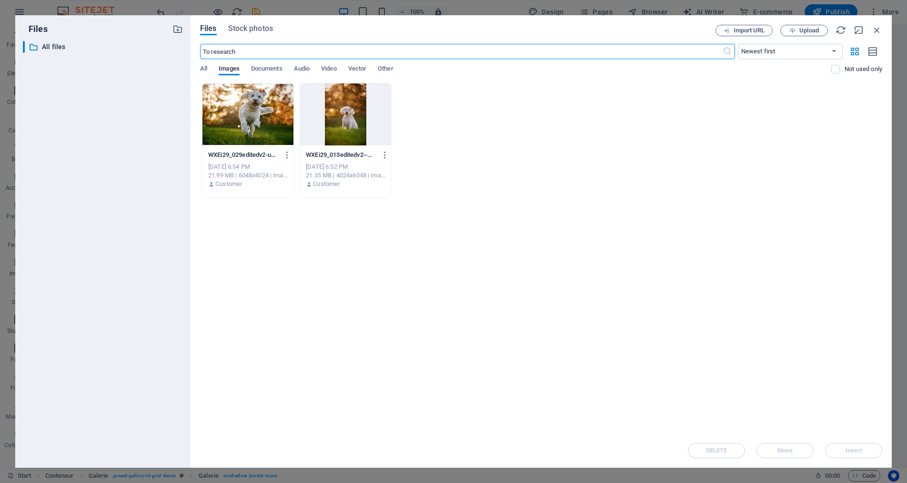
click at [345, 126] on div at bounding box center [345, 114] width 91 height 62
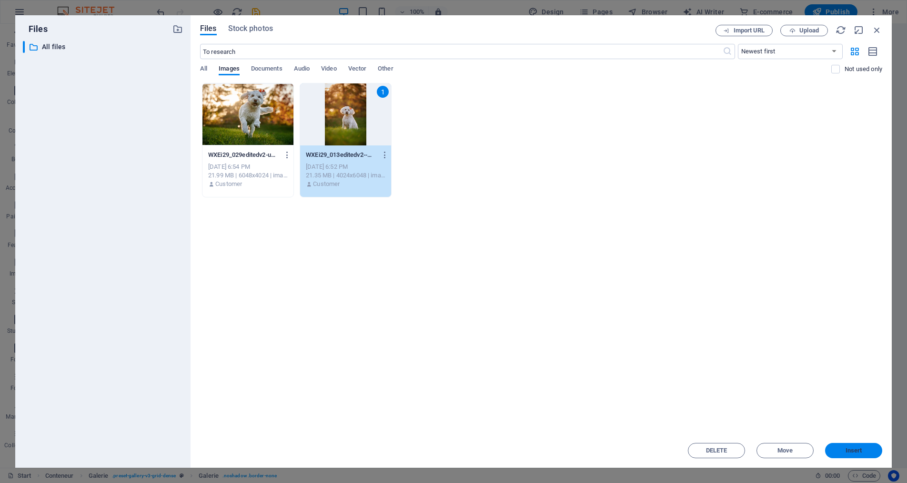
click at [869, 451] on span "Insert" at bounding box center [854, 450] width 50 height 6
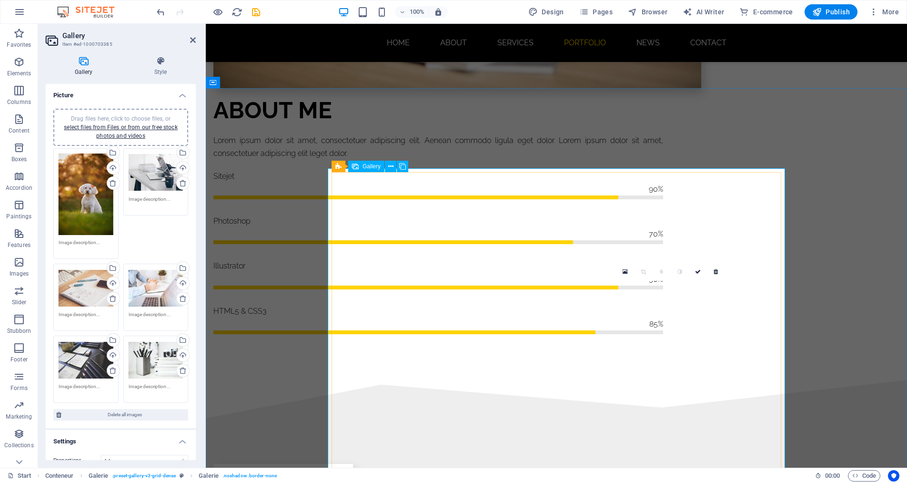
scroll to position [1060, 0]
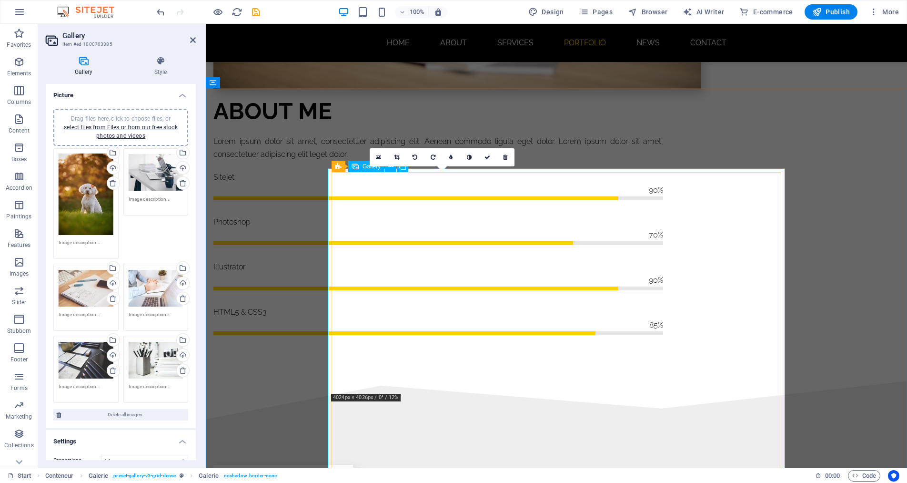
click at [397, 158] on icon at bounding box center [396, 157] width 5 height 6
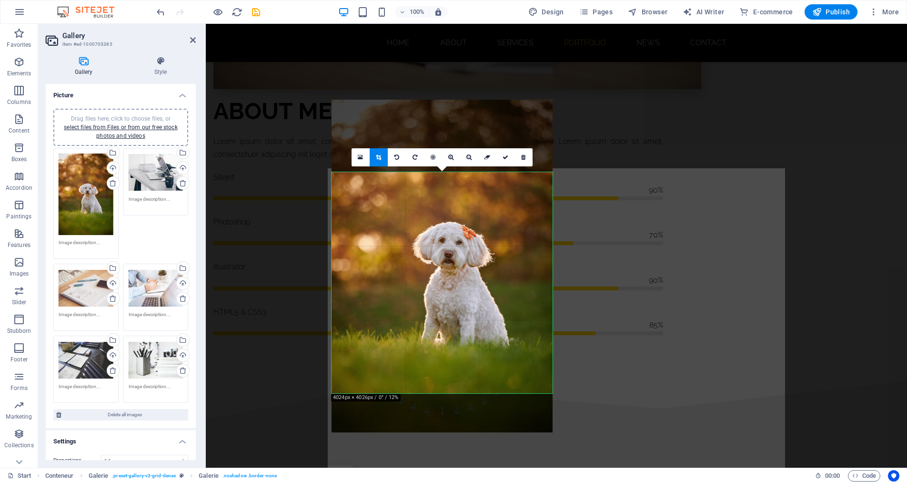
drag, startPoint x: 441, startPoint y: 311, endPoint x: 440, endPoint y: 239, distance: 72.4
click at [440, 239] on div at bounding box center [442, 266] width 221 height 332
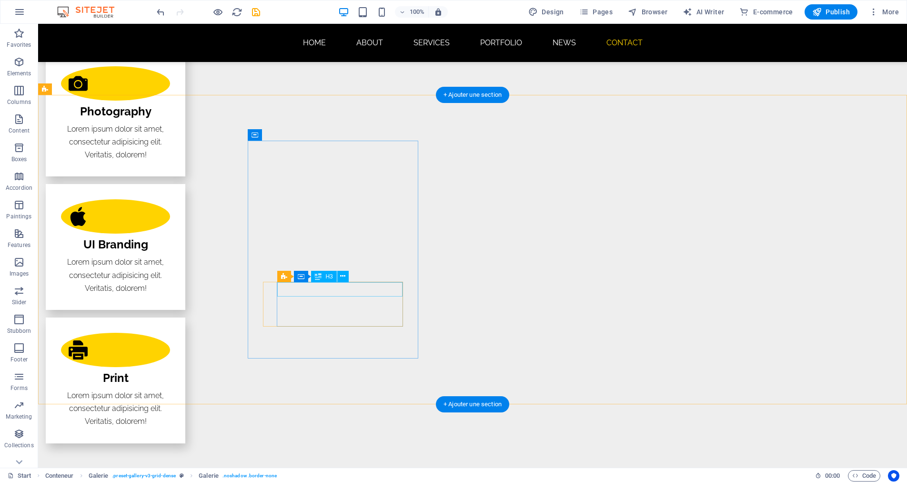
scroll to position [1886, 0]
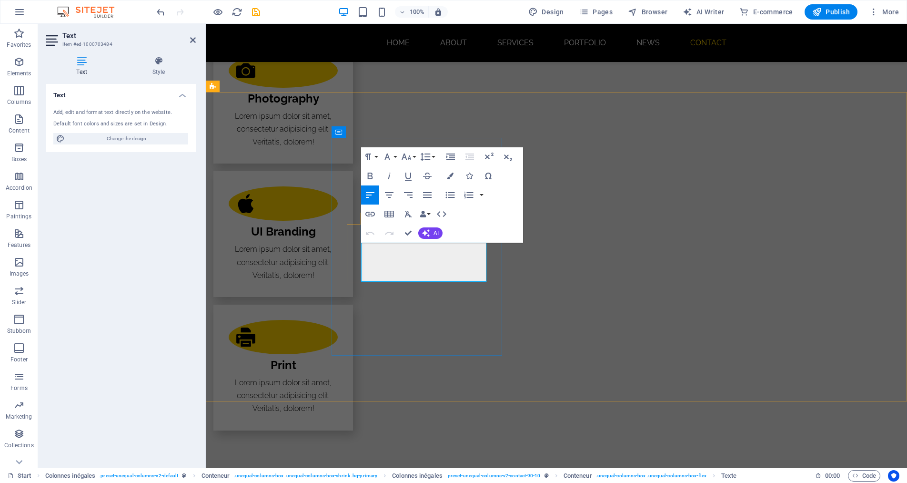
drag, startPoint x: 426, startPoint y: 248, endPoint x: 365, endPoint y: 246, distance: 61.0
click at [394, 159] on button "Font Family" at bounding box center [389, 156] width 18 height 19
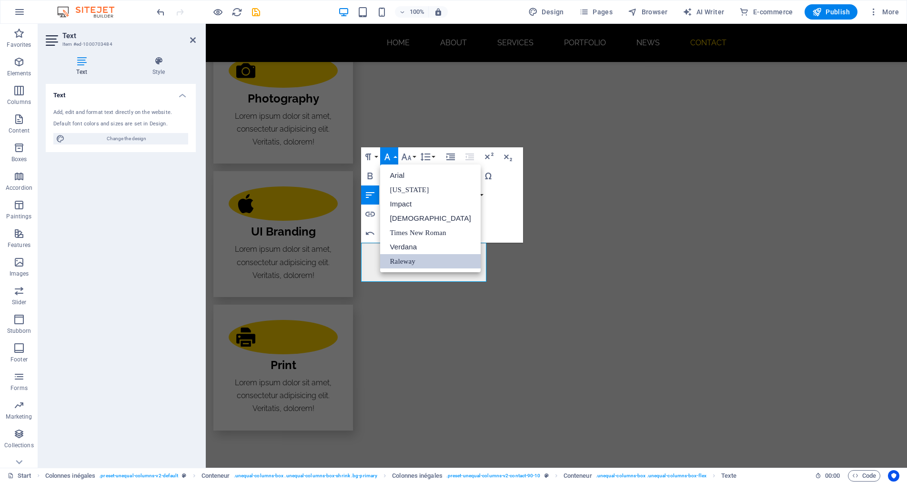
scroll to position [0, 0]
click at [404, 177] on font "Arial" at bounding box center [397, 175] width 15 height 8
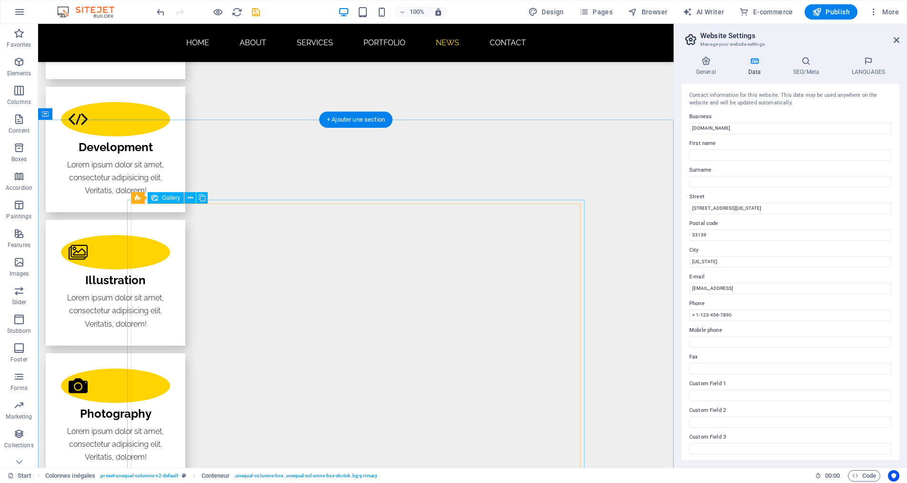
scroll to position [983, 0]
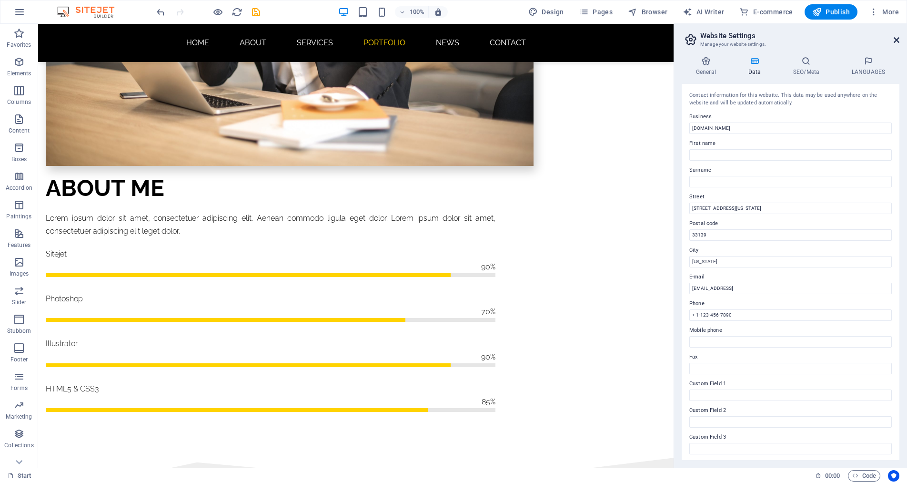
click at [894, 40] on icon at bounding box center [897, 40] width 6 height 8
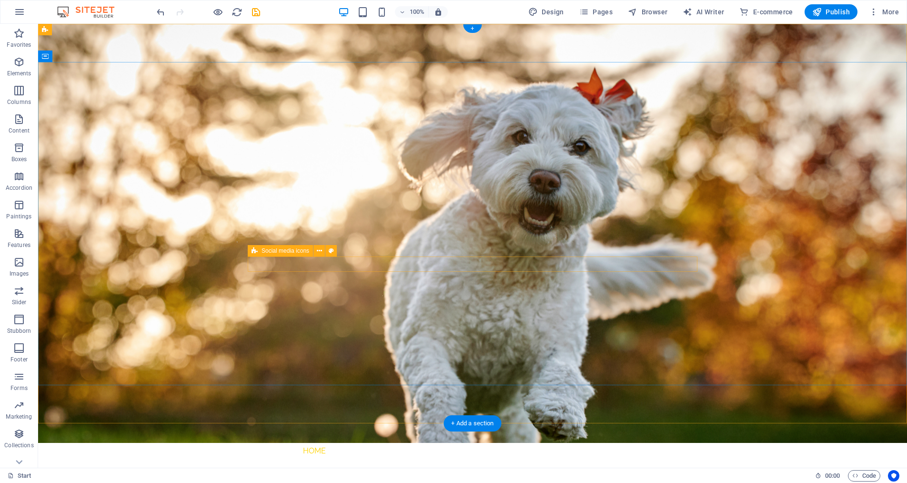
scroll to position [0, 0]
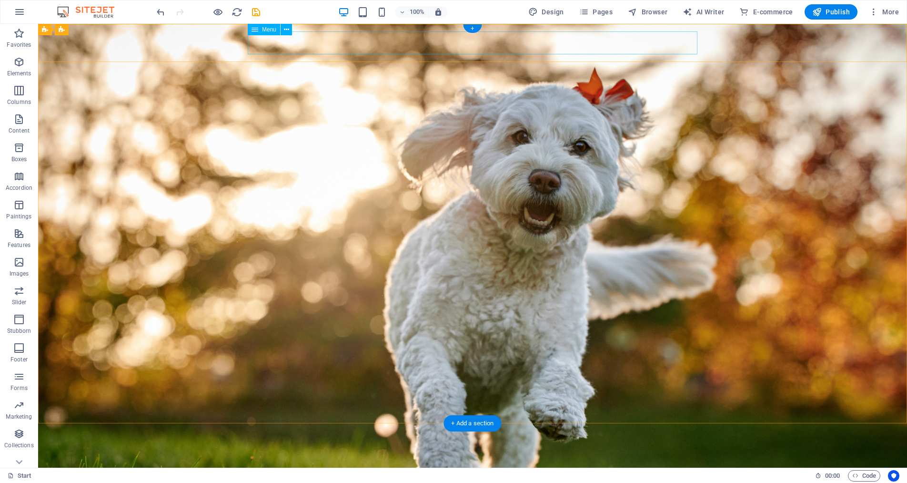
click at [373, 464] on nav "Home About Services Portfolio News Contact" at bounding box center [473, 475] width 450 height 23
select select
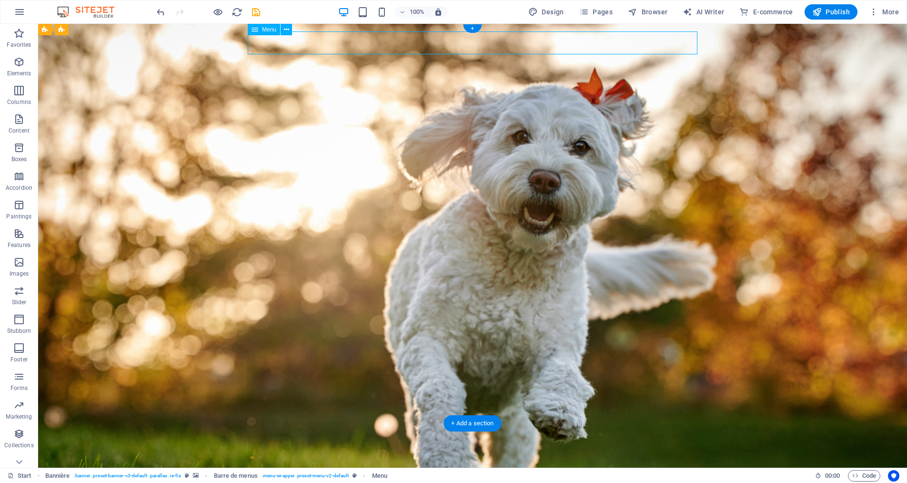
select select
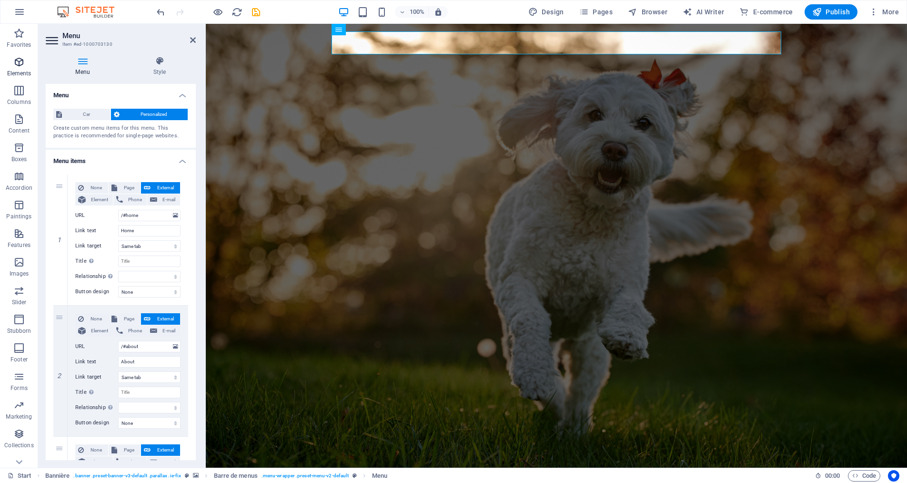
click at [18, 64] on icon "button" at bounding box center [18, 61] width 11 height 11
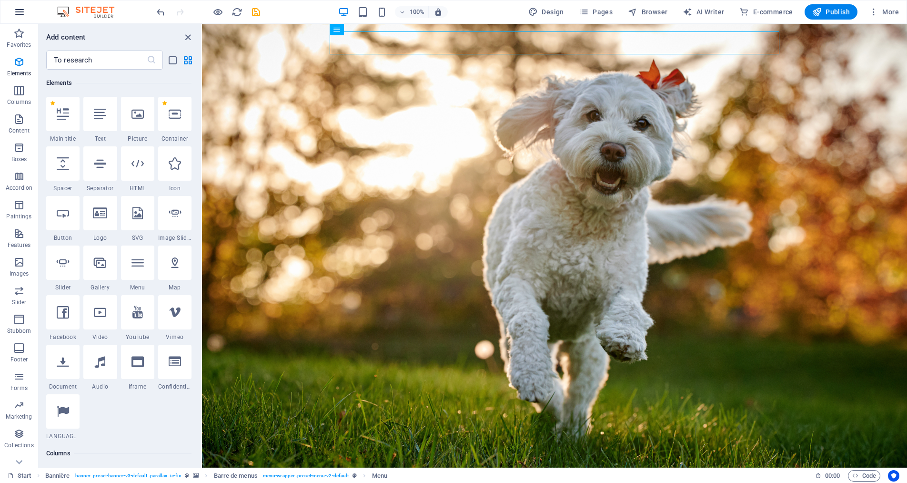
click at [16, 14] on icon "button" at bounding box center [19, 11] width 11 height 11
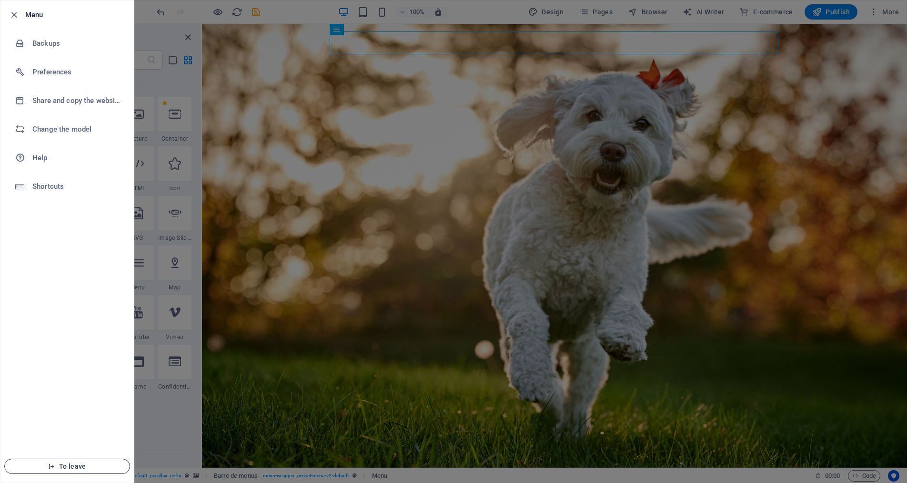
click at [74, 463] on font "To leave" at bounding box center [72, 466] width 27 height 8
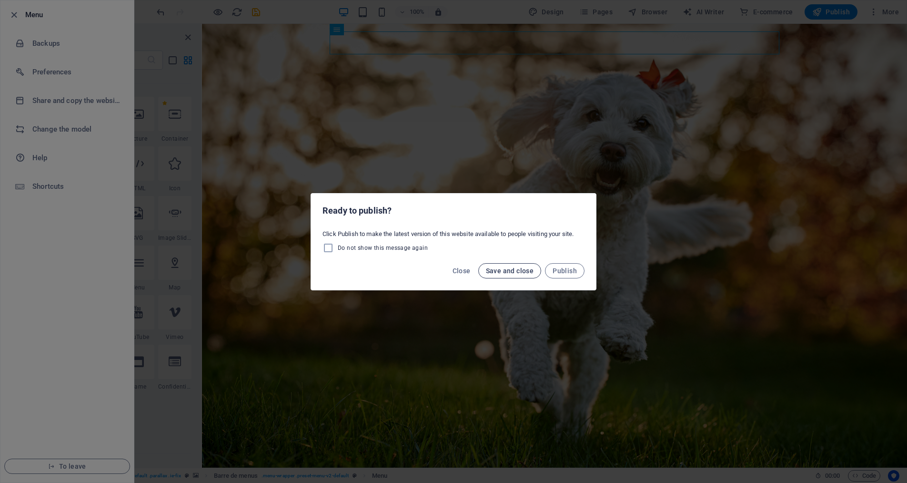
click at [510, 269] on font "Save and close" at bounding box center [510, 271] width 48 height 8
checkbox input "false"
